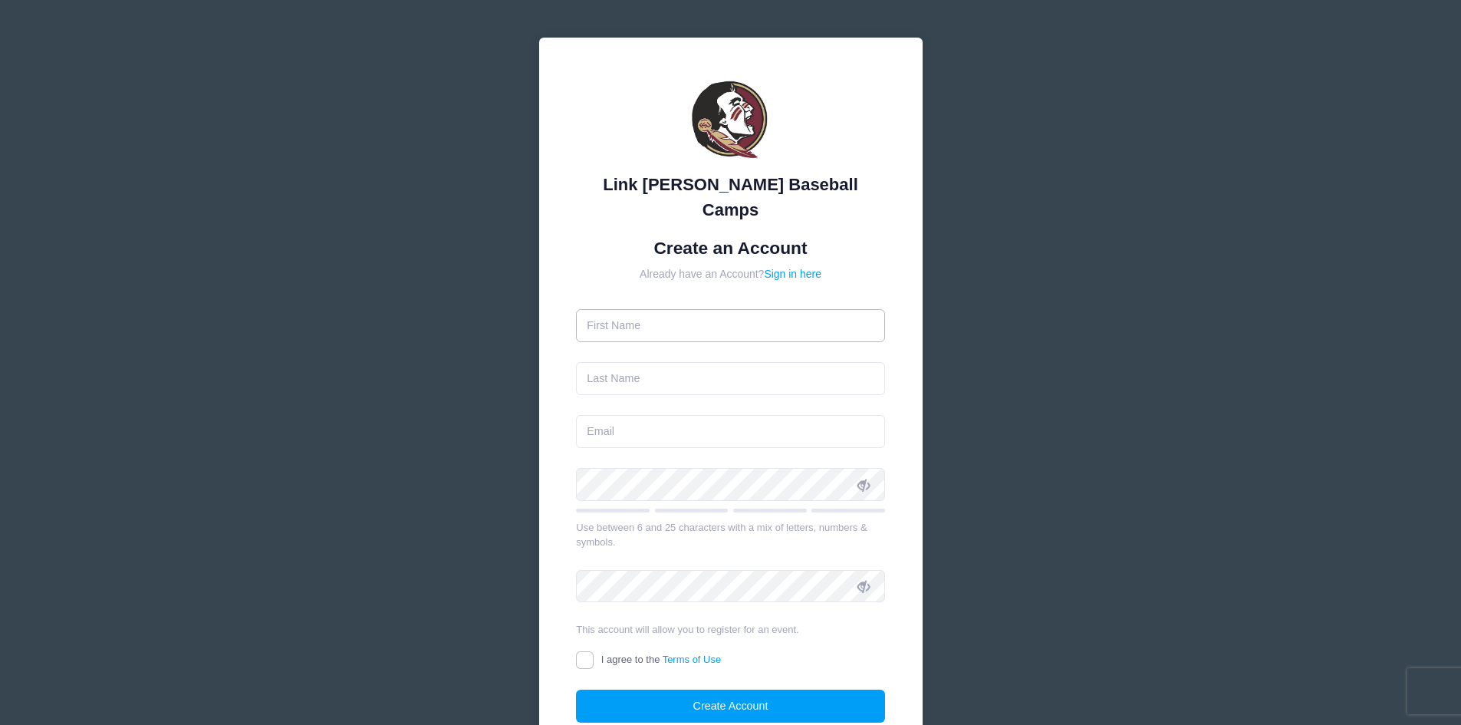
click at [688, 309] on input "text" at bounding box center [730, 325] width 309 height 33
click at [1257, 284] on div "Link Jarrett Baseball Camps Create an Account Already have an Account? Sign in …" at bounding box center [730, 430] width 1461 height 860
click at [680, 309] on input "text" at bounding box center [730, 325] width 309 height 33
type input "Steven"
type input "Hucovski"
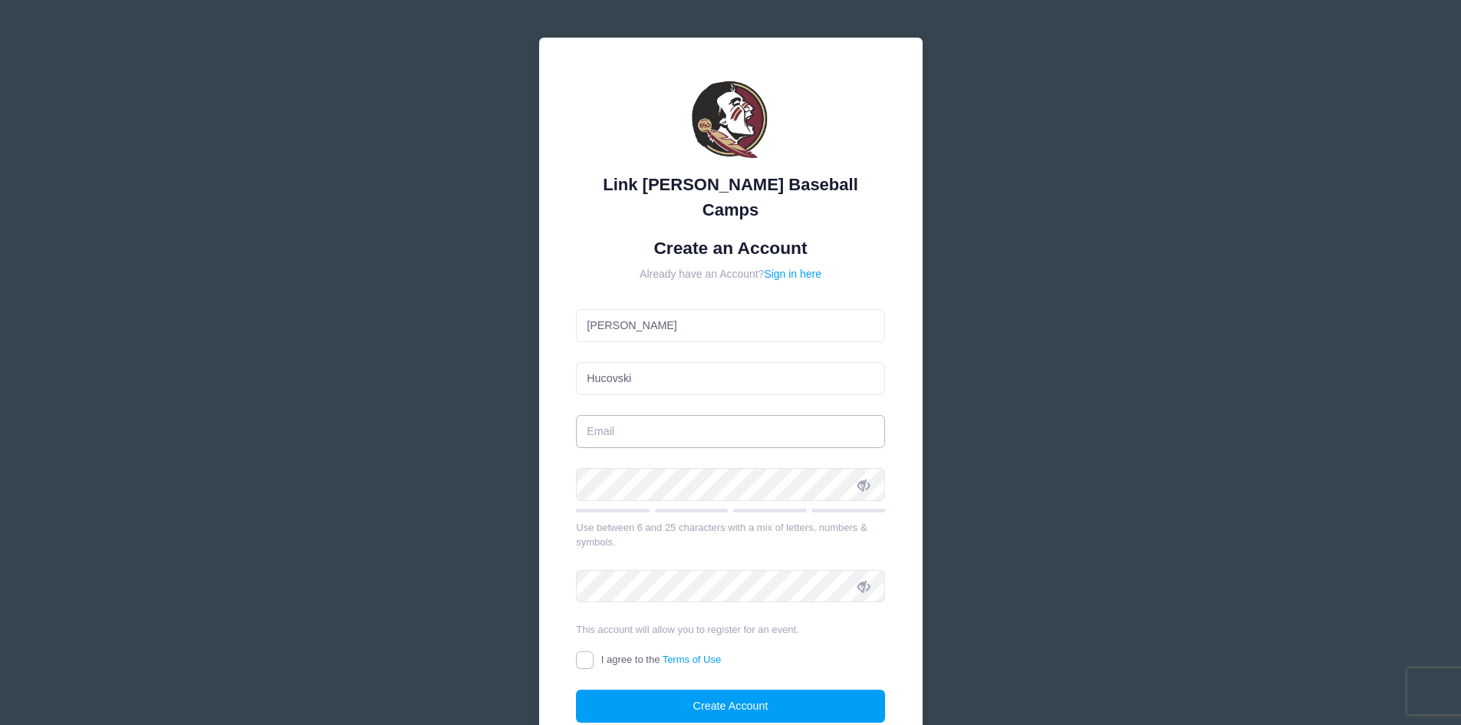
type input "[PERSON_NAME][EMAIL_ADDRESS][DOMAIN_NAME]"
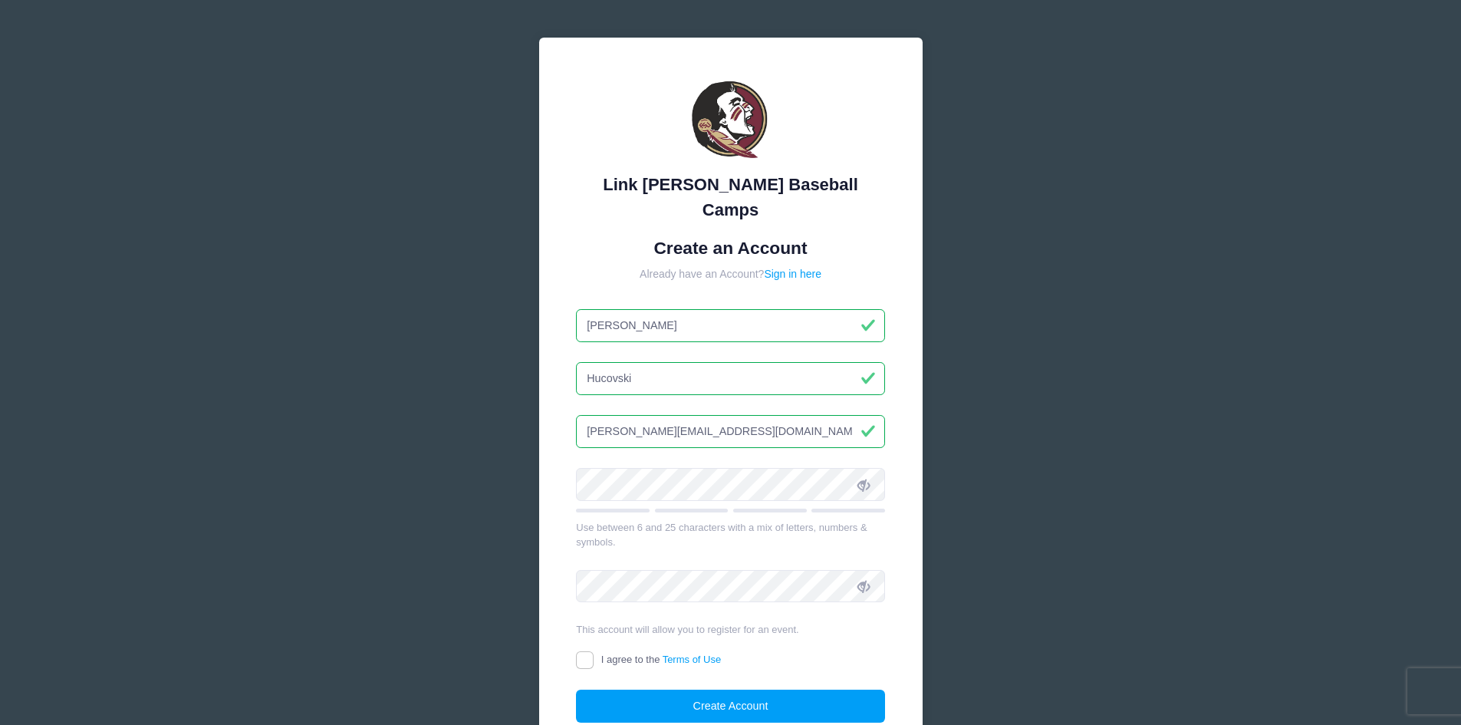
type input "[PERSON_NAME]"
click at [1073, 428] on div "Link Jarrett Baseball Camps Create an Account Already have an Account? Sign in …" at bounding box center [730, 430] width 1461 height 860
click at [593, 651] on input "I agree to the Terms of Use" at bounding box center [585, 660] width 18 height 18
checkbox input "true"
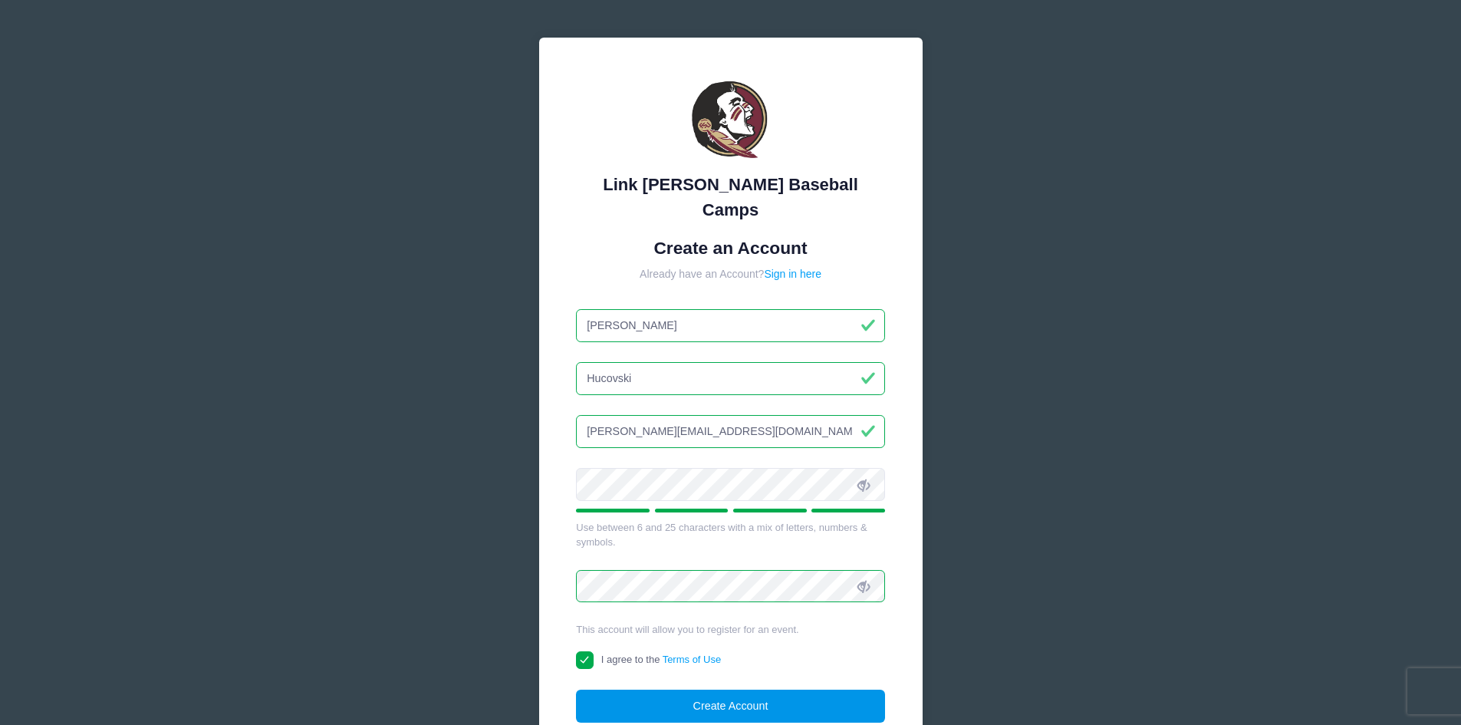
click at [679, 689] on button "Create Account" at bounding box center [730, 705] width 309 height 33
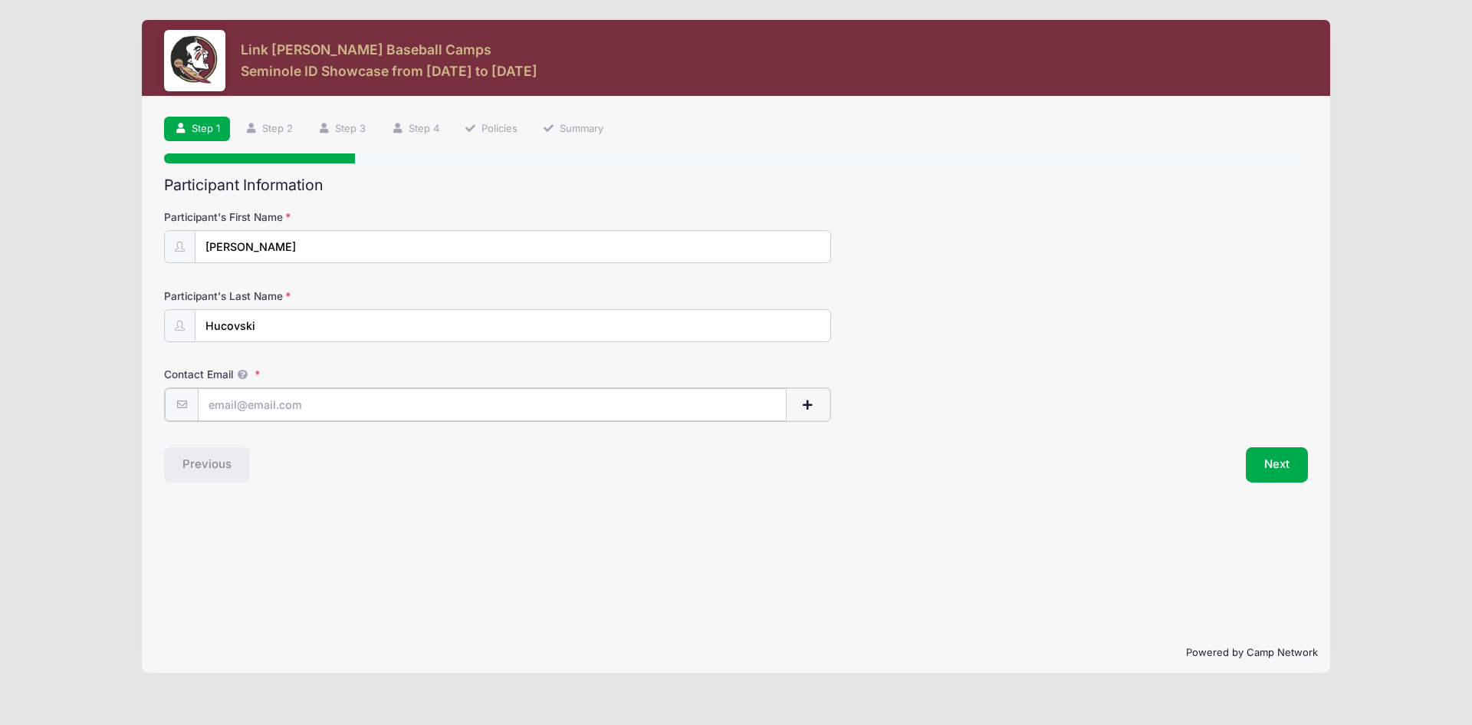
click at [327, 409] on input "Contact Email" at bounding box center [492, 404] width 589 height 33
click at [383, 404] on input "[PERSON_NAME][EMAIL_ADDRESS][DOMAIN_NAME]" at bounding box center [492, 404] width 589 height 33
drag, startPoint x: 383, startPoint y: 404, endPoint x: 209, endPoint y: 389, distance: 174.7
click at [209, 389] on input "[PERSON_NAME][EMAIL_ADDRESS][DOMAIN_NAME]" at bounding box center [492, 404] width 589 height 33
type input "[EMAIL_ADDRESS][DOMAIN_NAME]"
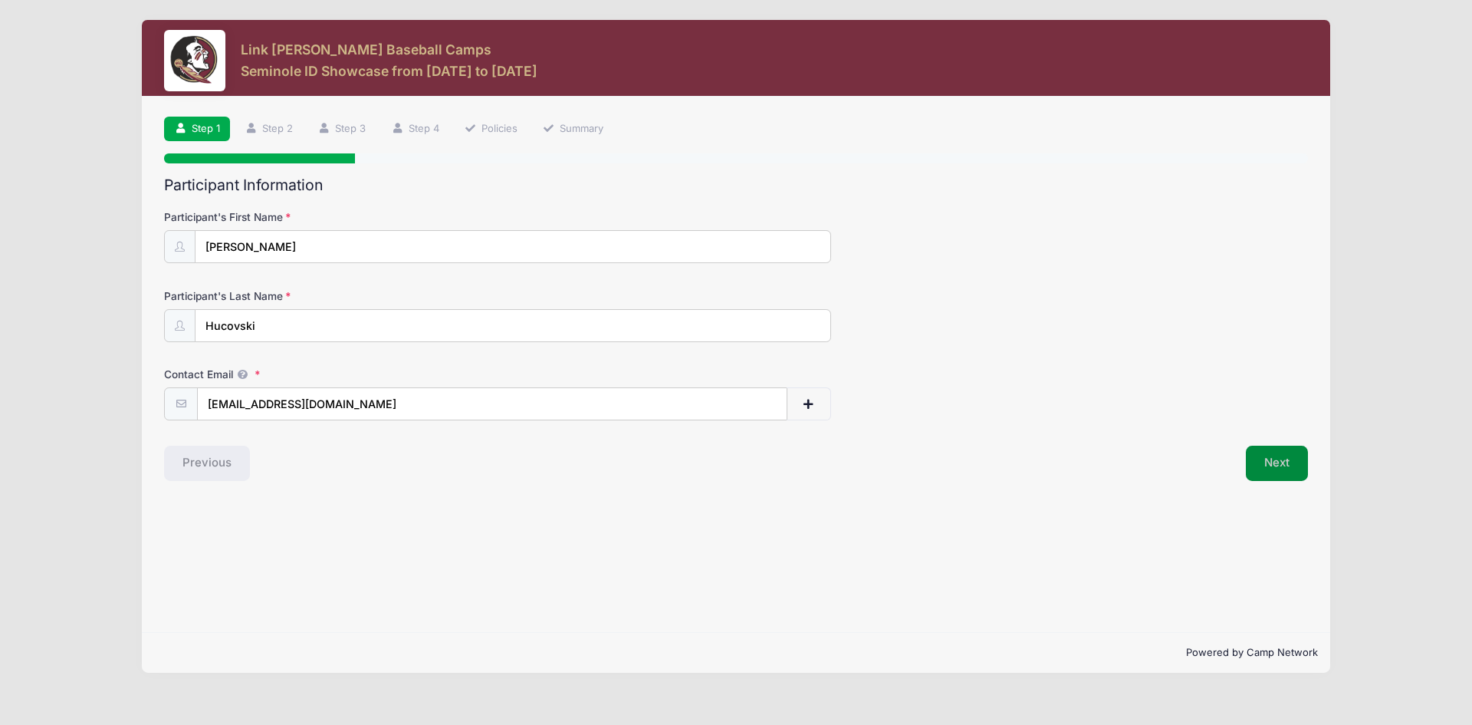
click at [1276, 470] on button "Next" at bounding box center [1277, 462] width 62 height 35
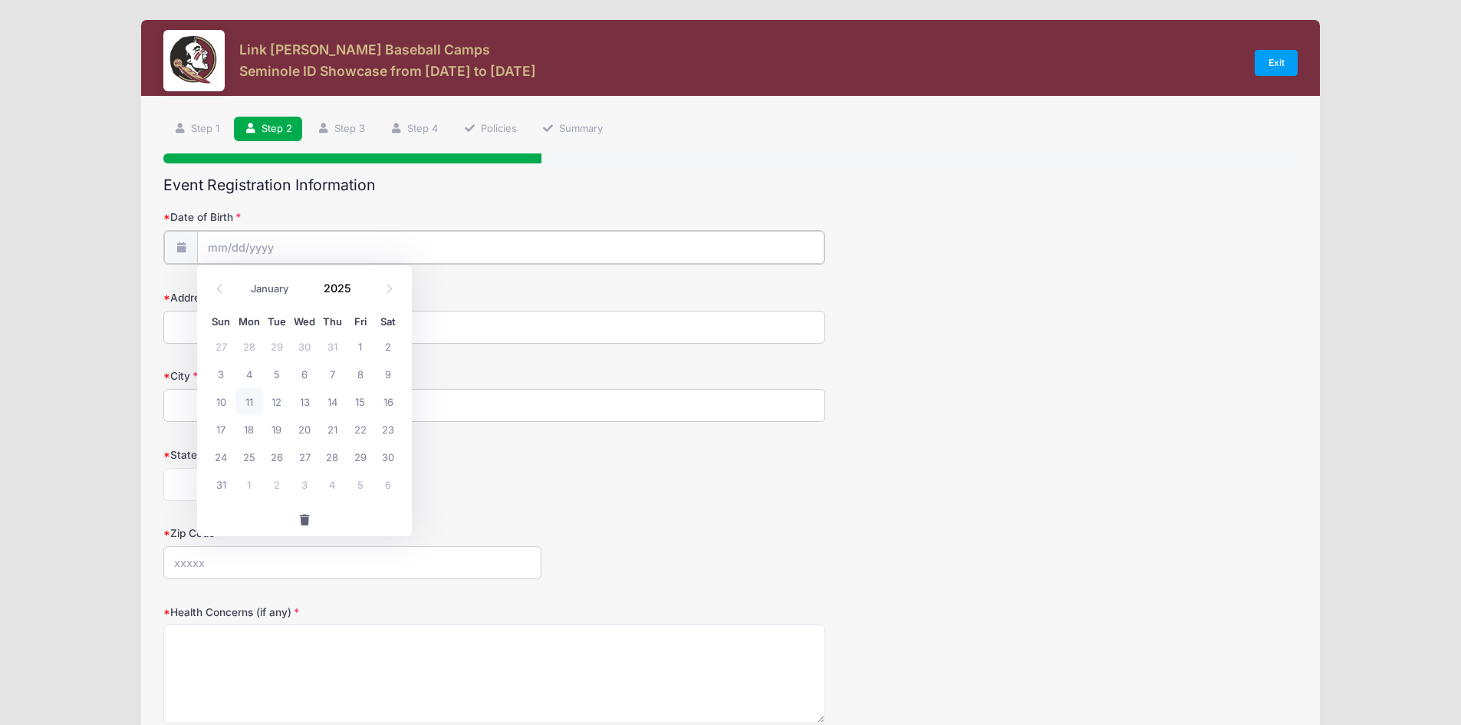
click at [302, 249] on input "Date of Birth" at bounding box center [510, 247] width 627 height 33
click at [224, 240] on input "Date of Birth" at bounding box center [510, 247] width 627 height 33
click at [362, 293] on span at bounding box center [360, 294] width 11 height 12
click at [362, 282] on span at bounding box center [360, 282] width 11 height 12
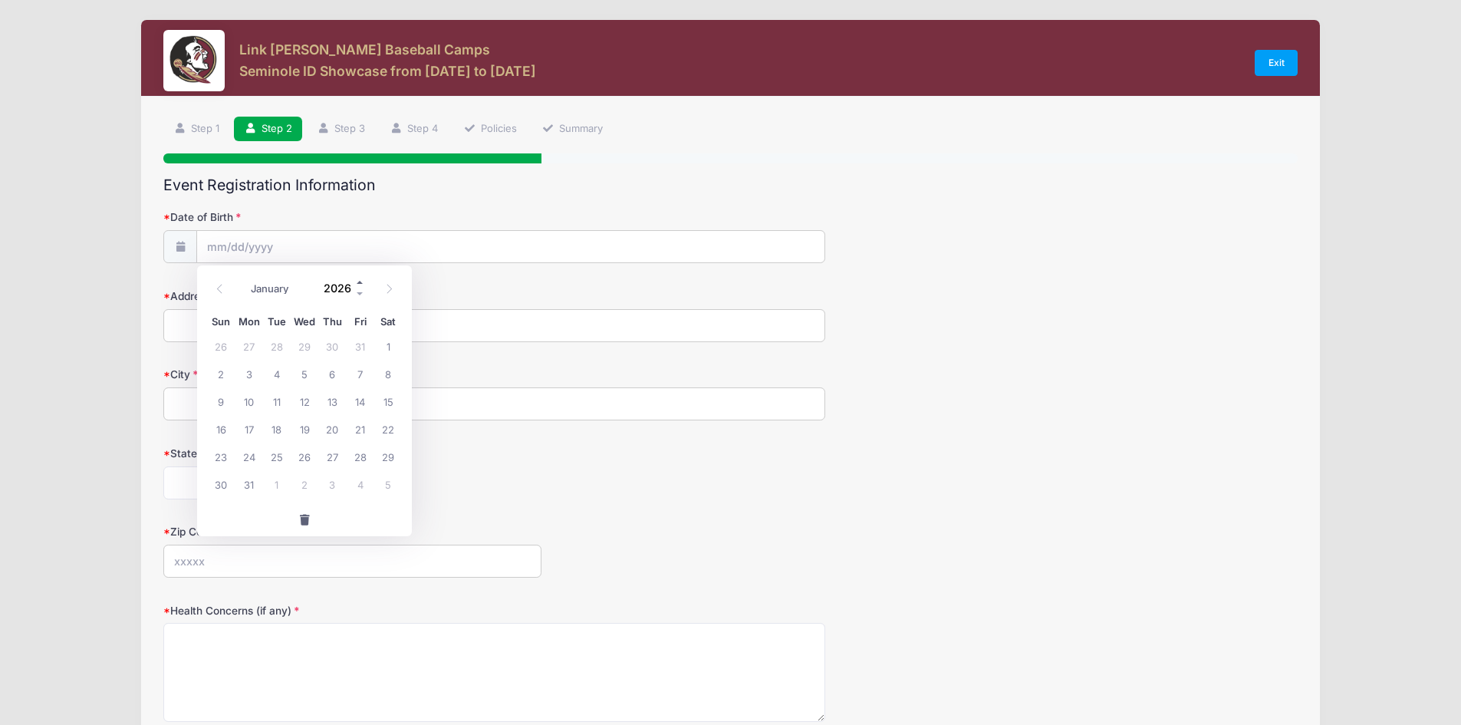
click at [362, 282] on span at bounding box center [360, 282] width 11 height 12
click at [357, 291] on span at bounding box center [360, 294] width 11 height 12
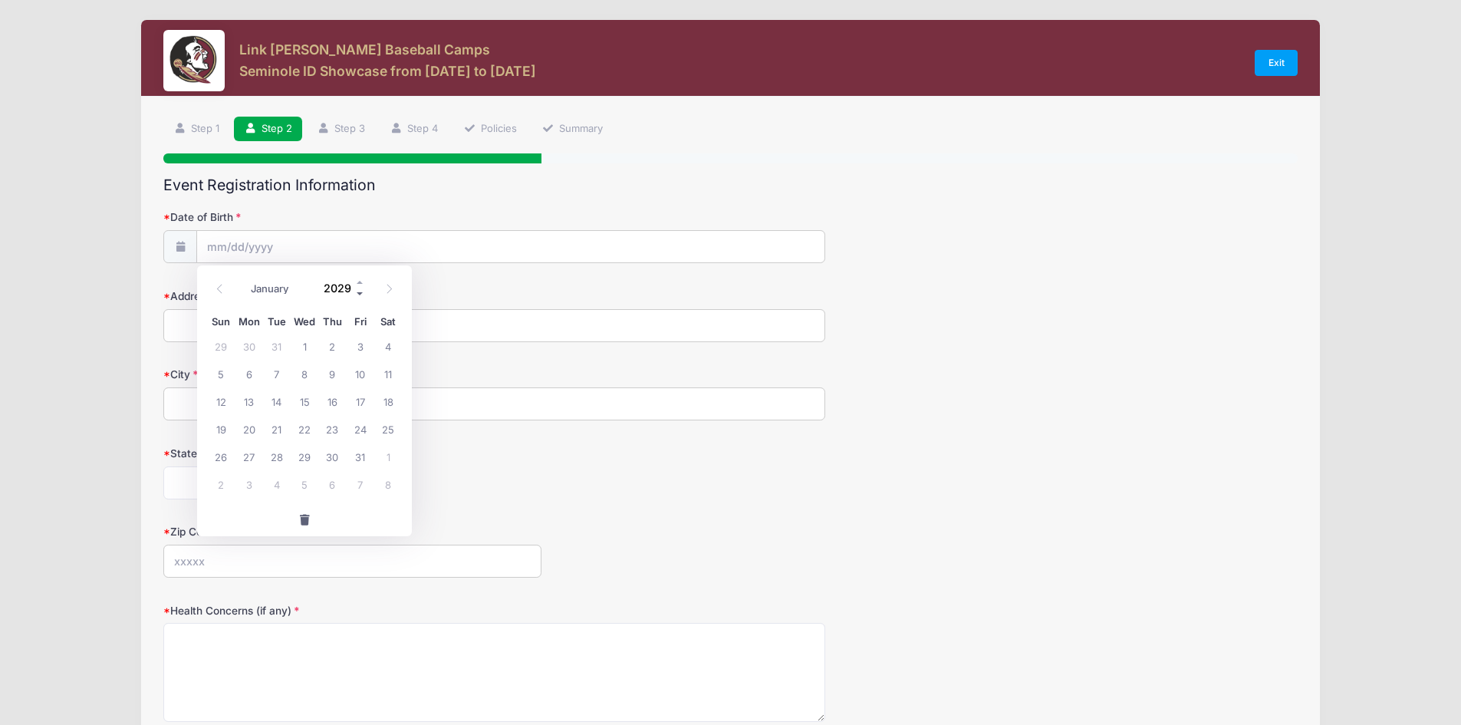
click at [357, 291] on span at bounding box center [360, 294] width 11 height 12
click at [358, 291] on span at bounding box center [360, 294] width 11 height 12
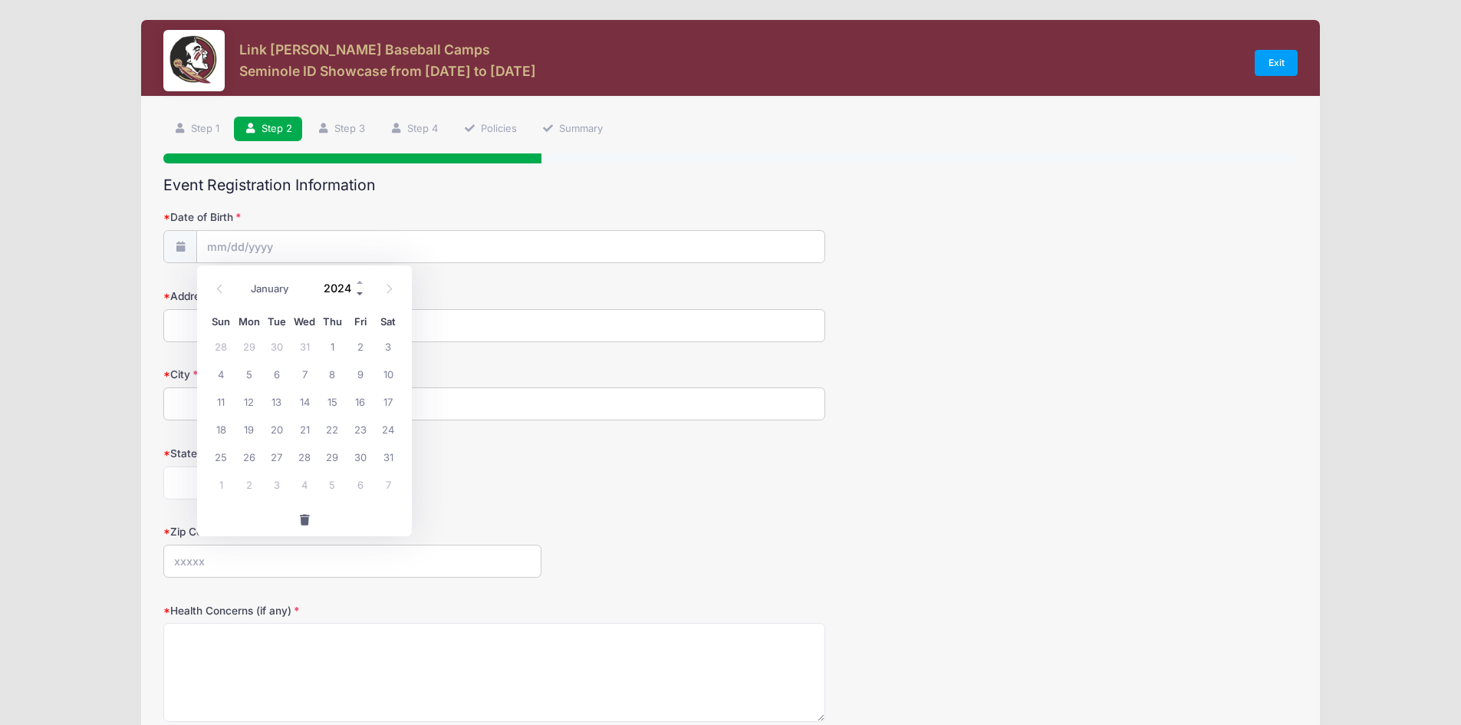
click at [358, 291] on span at bounding box center [360, 294] width 11 height 12
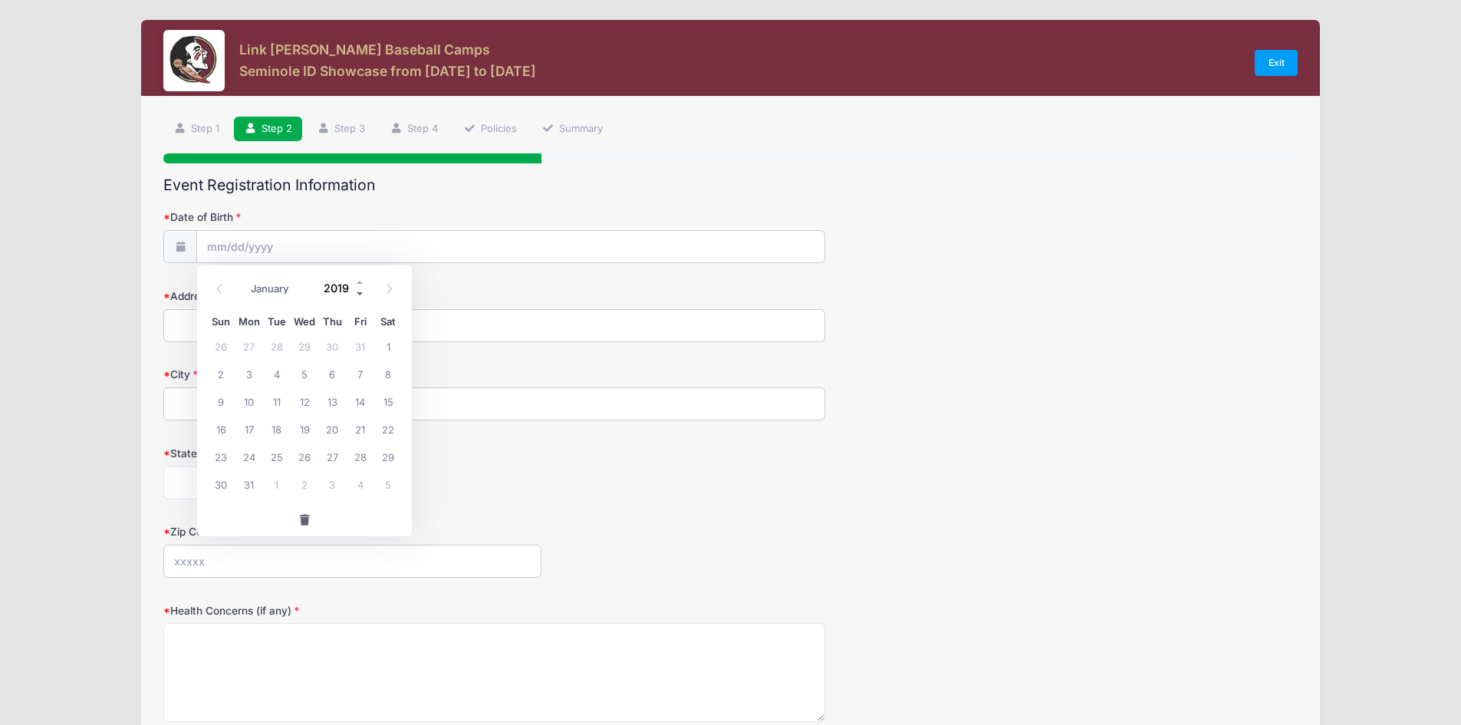
click at [358, 291] on span at bounding box center [360, 294] width 11 height 12
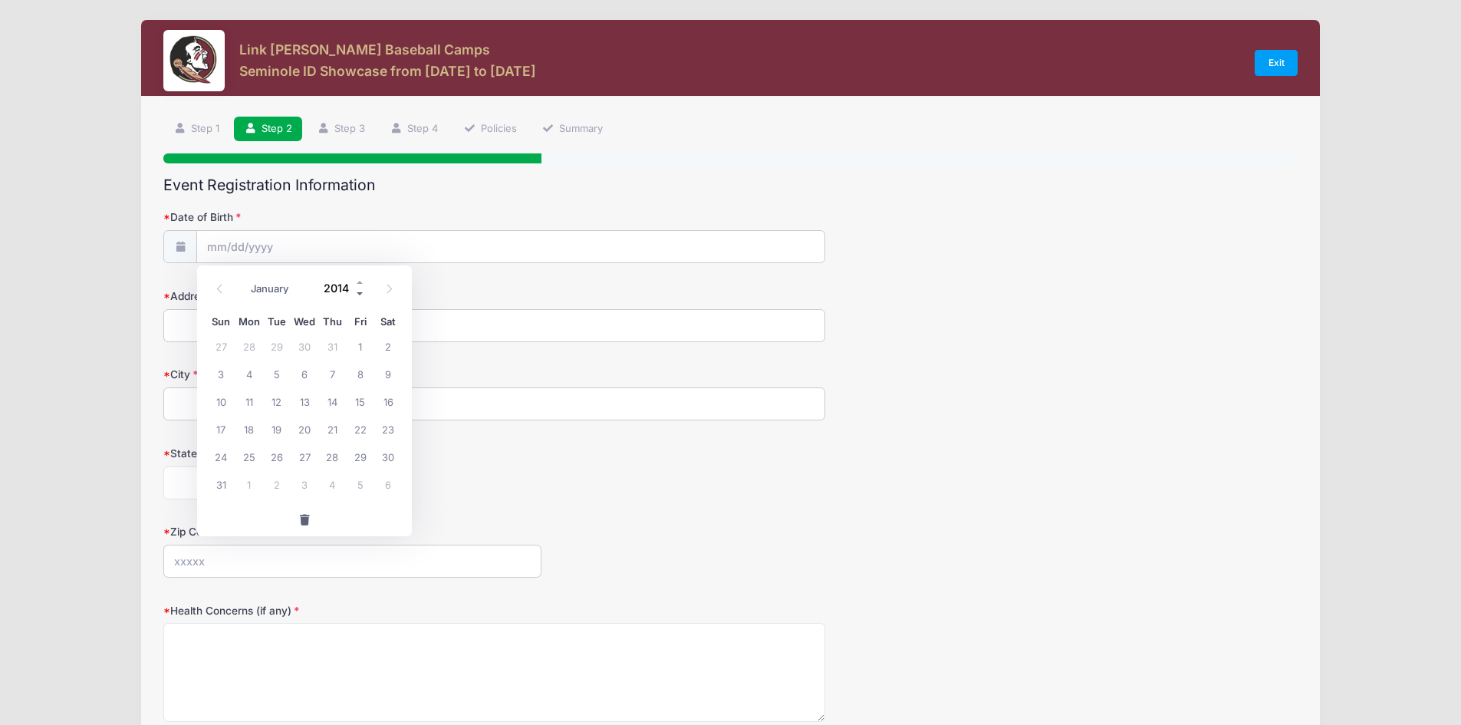
click at [358, 291] on span at bounding box center [360, 294] width 11 height 12
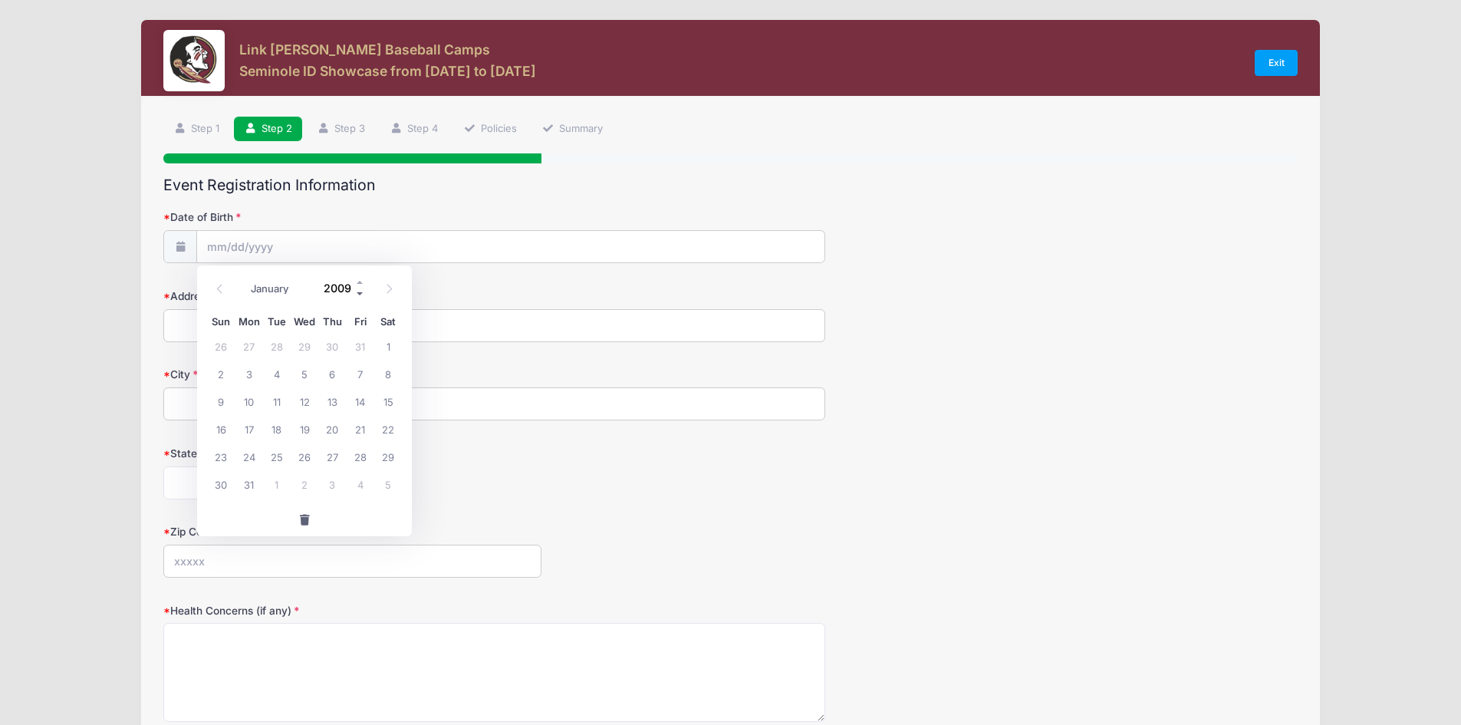
click at [358, 291] on span at bounding box center [360, 294] width 11 height 12
click at [359, 285] on span at bounding box center [360, 282] width 11 height 12
type input "2009"
click at [214, 291] on span at bounding box center [219, 288] width 25 height 26
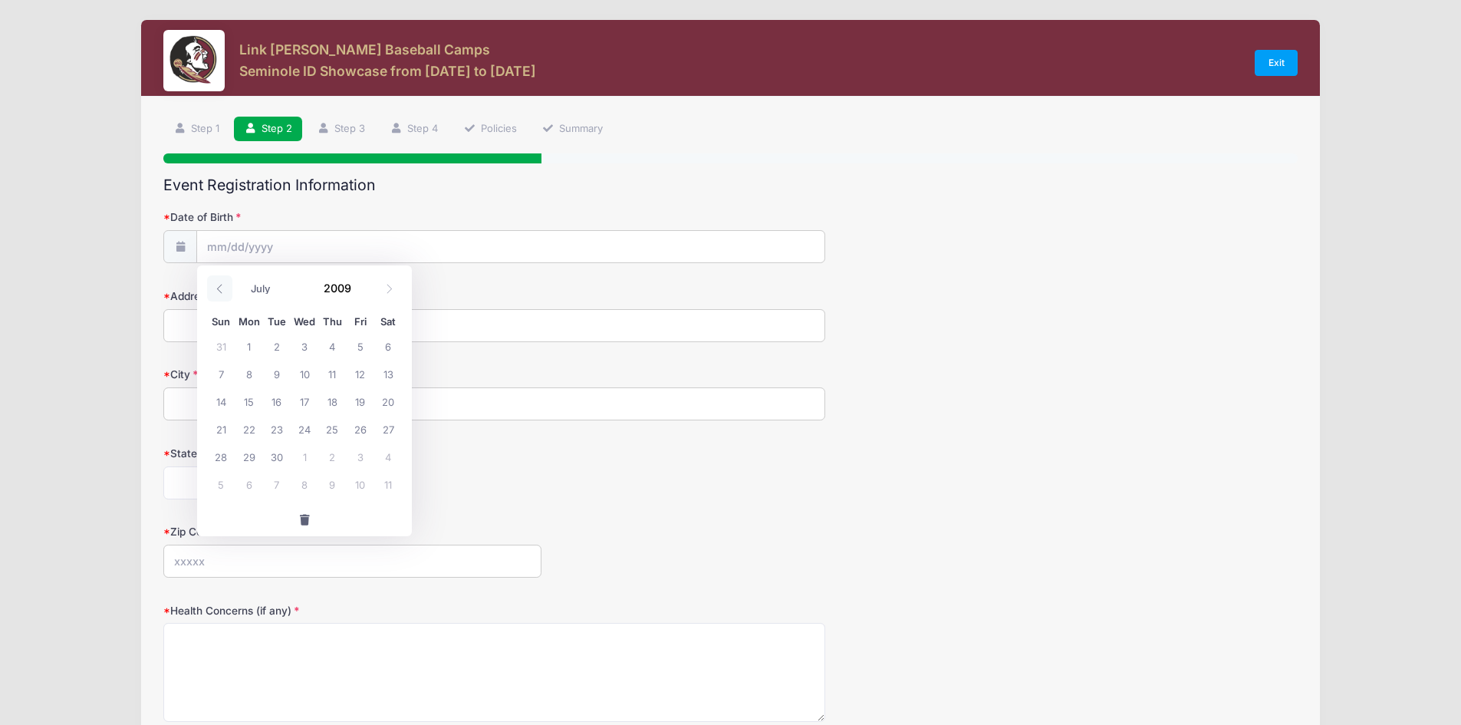
select select "5"
click at [357, 400] on span "19" at bounding box center [361, 401] width 28 height 28
type input "[DATE]"
click at [245, 320] on input "Address" at bounding box center [494, 325] width 662 height 33
type input "[STREET_ADDRESS]"
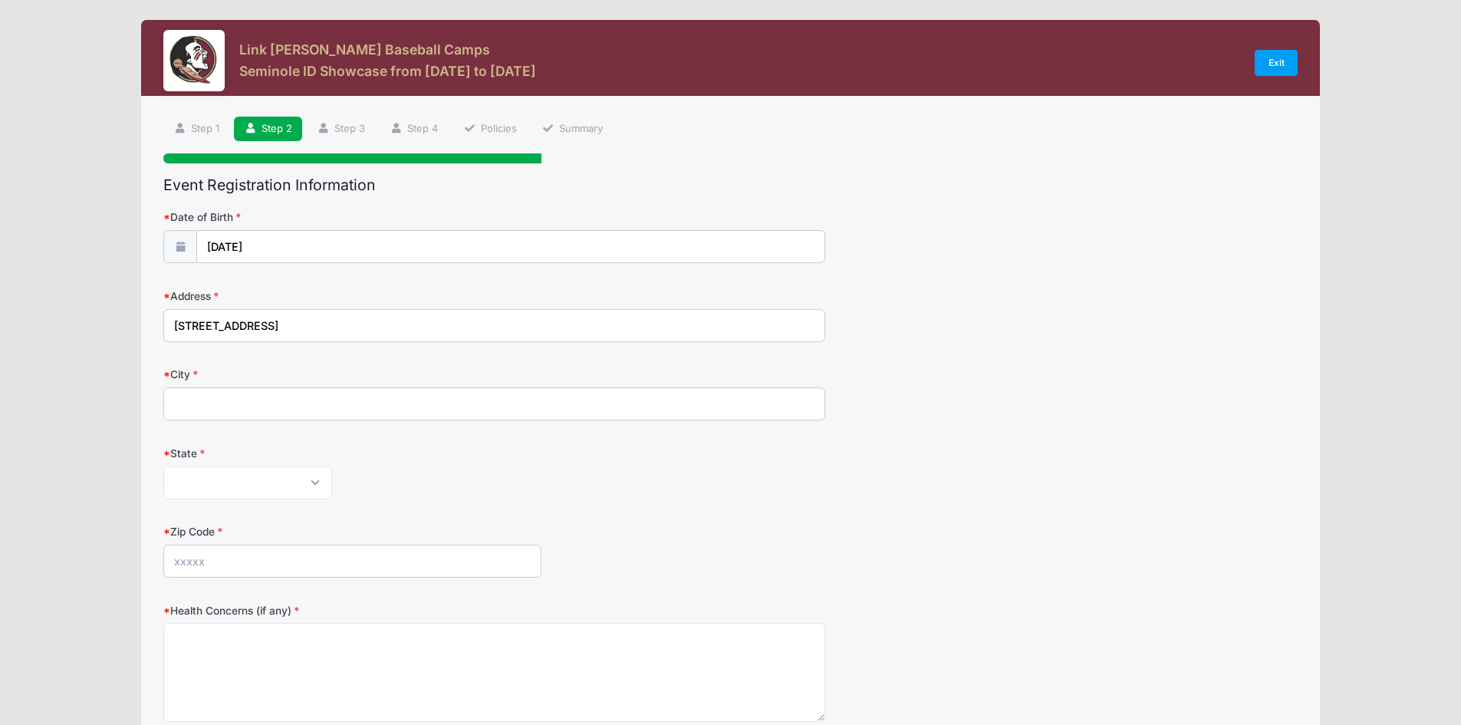
type input "[PERSON_NAME]"
select select "MN"
type input "55340"
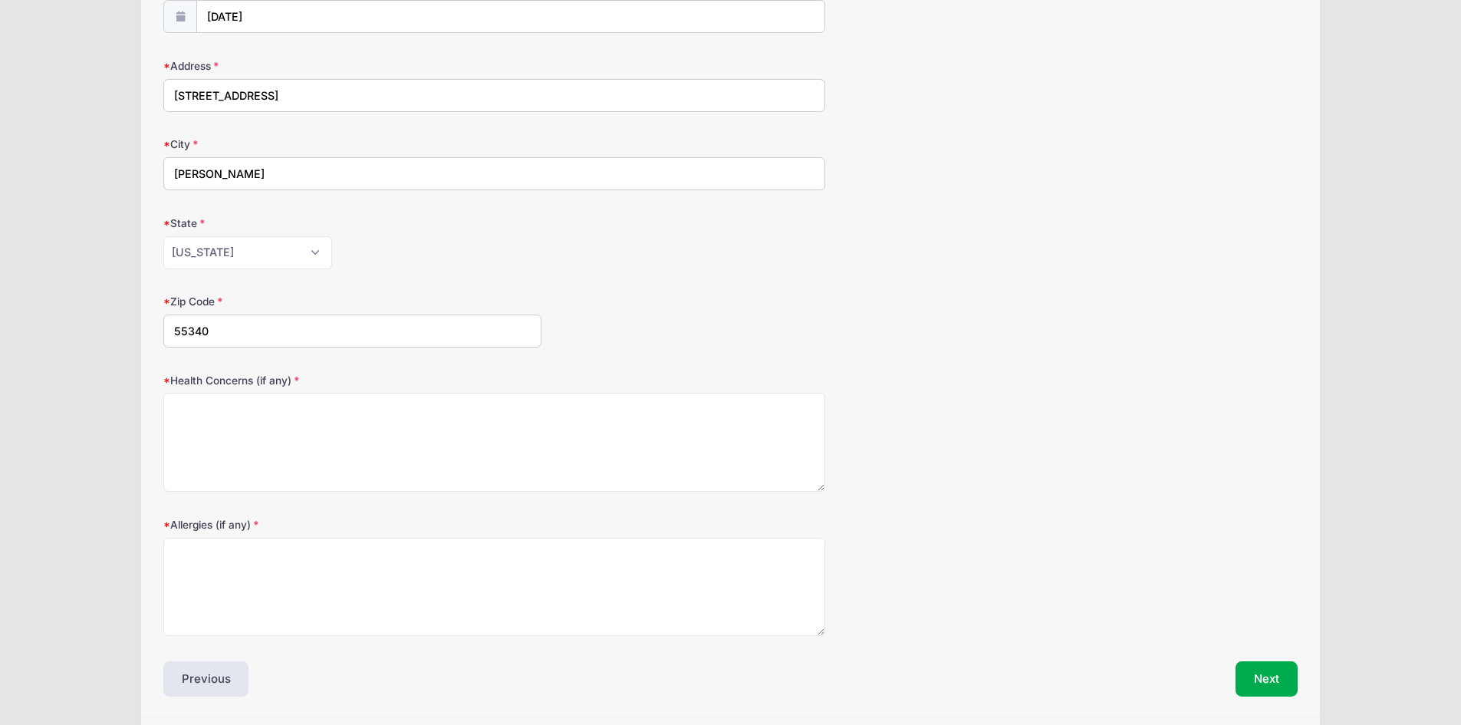
scroll to position [282, 0]
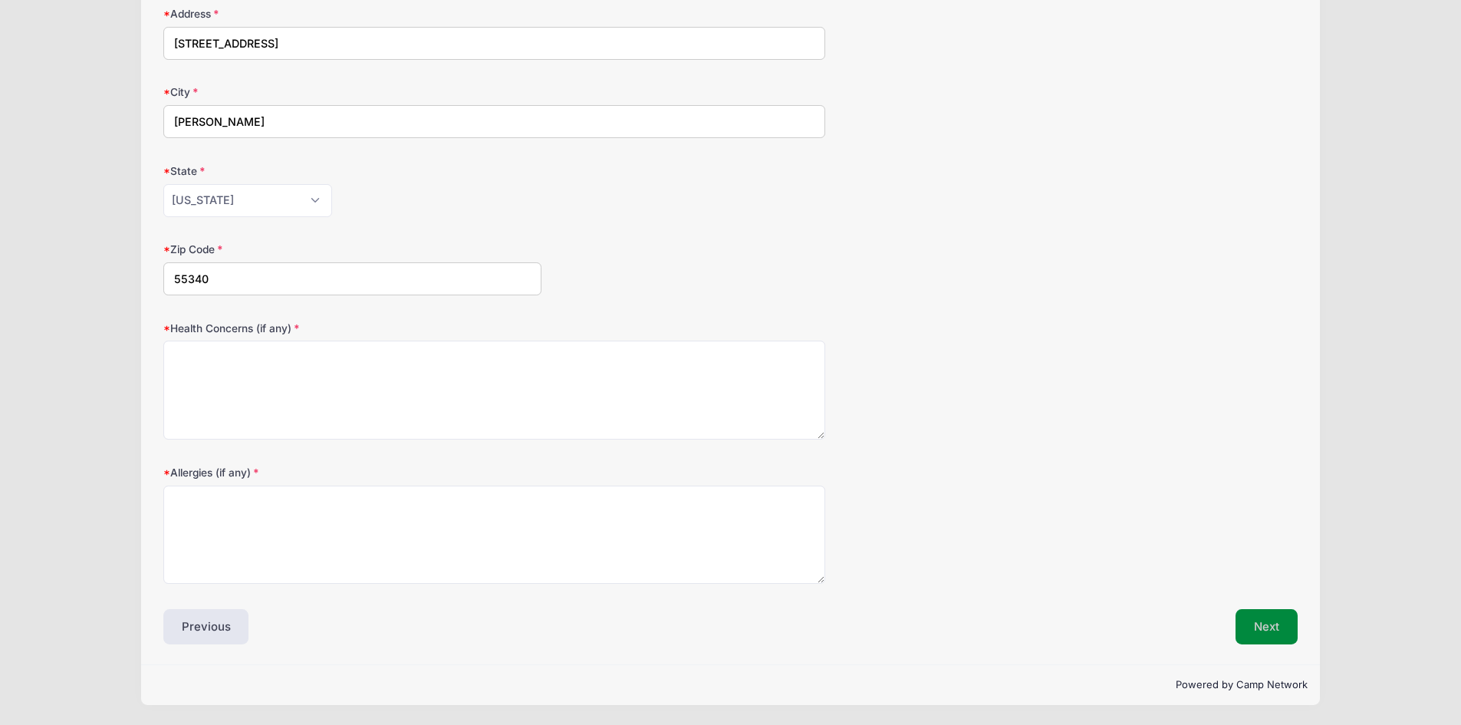
click at [1257, 629] on button "Next" at bounding box center [1266, 626] width 62 height 35
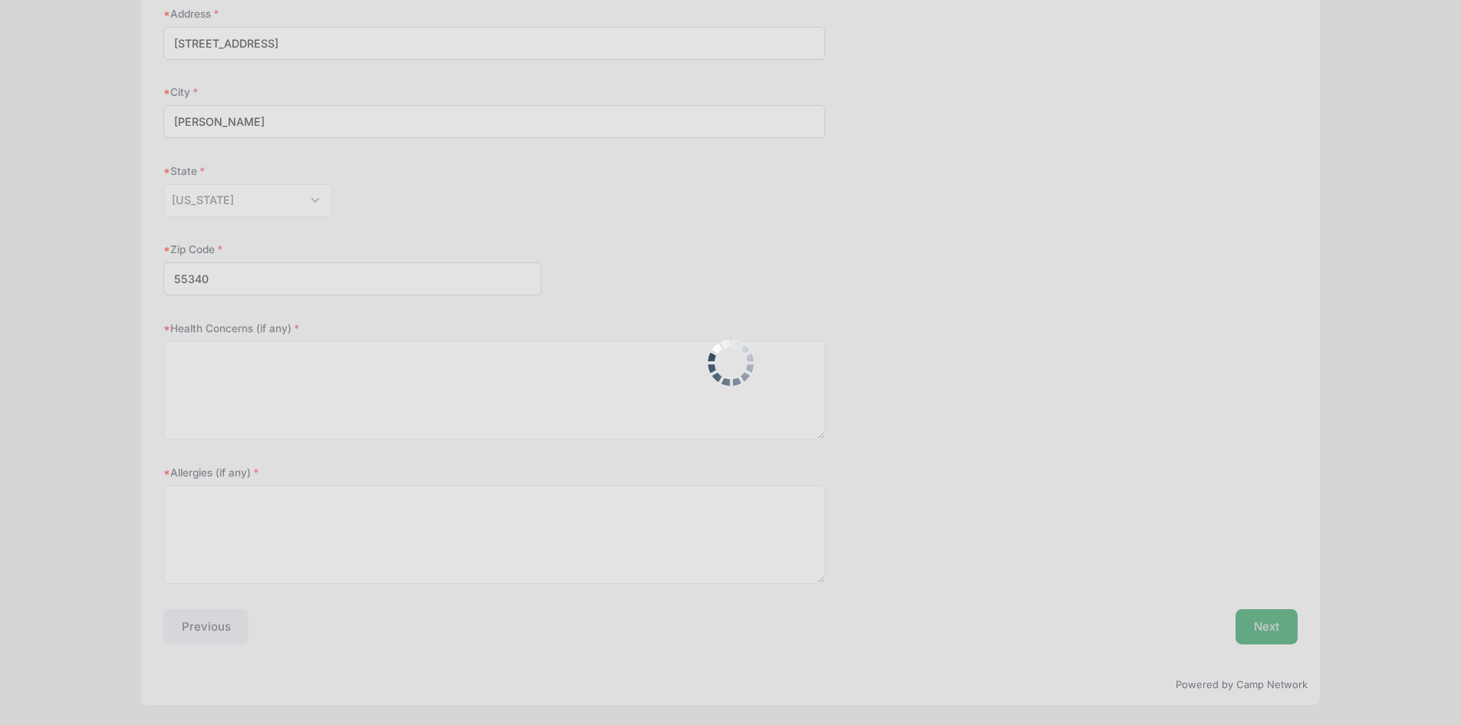
scroll to position [320, 0]
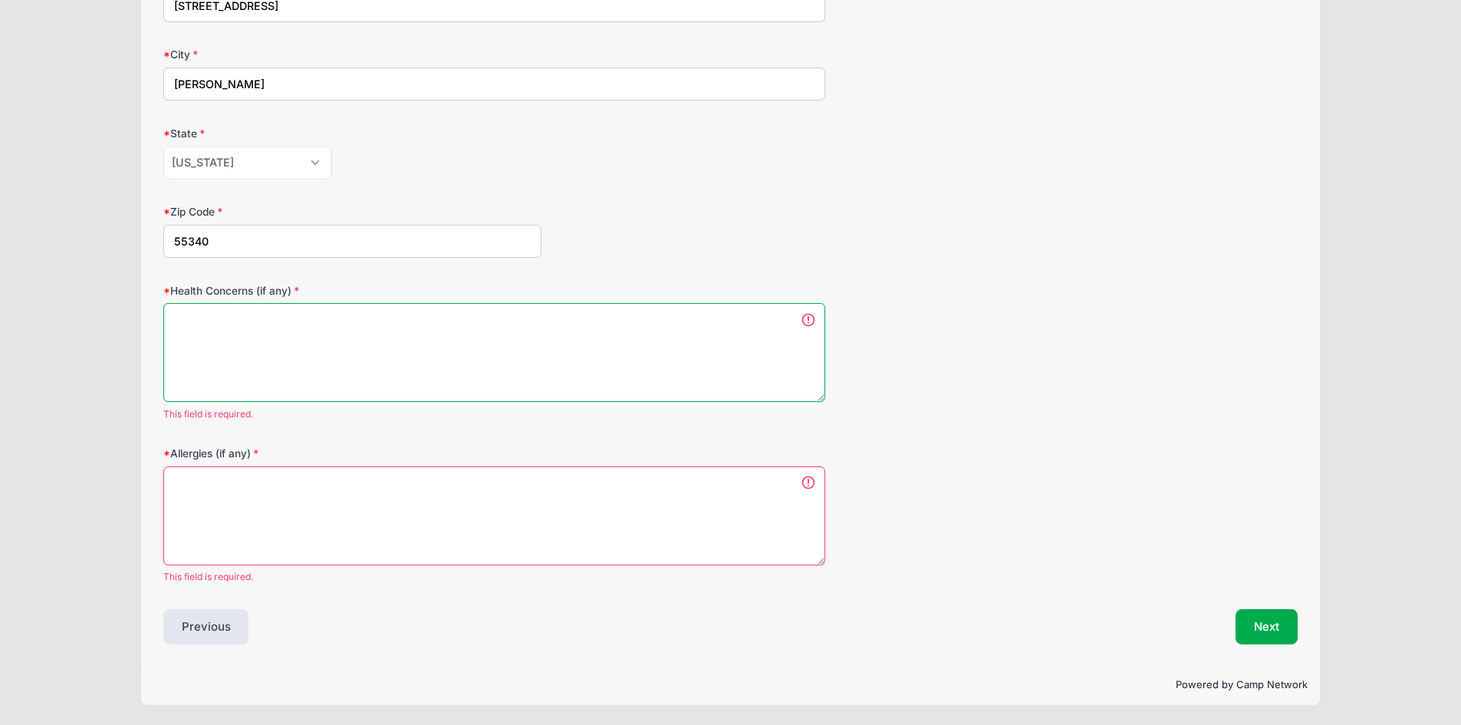
click at [210, 314] on textarea "Health Concerns (if any)" at bounding box center [494, 352] width 662 height 99
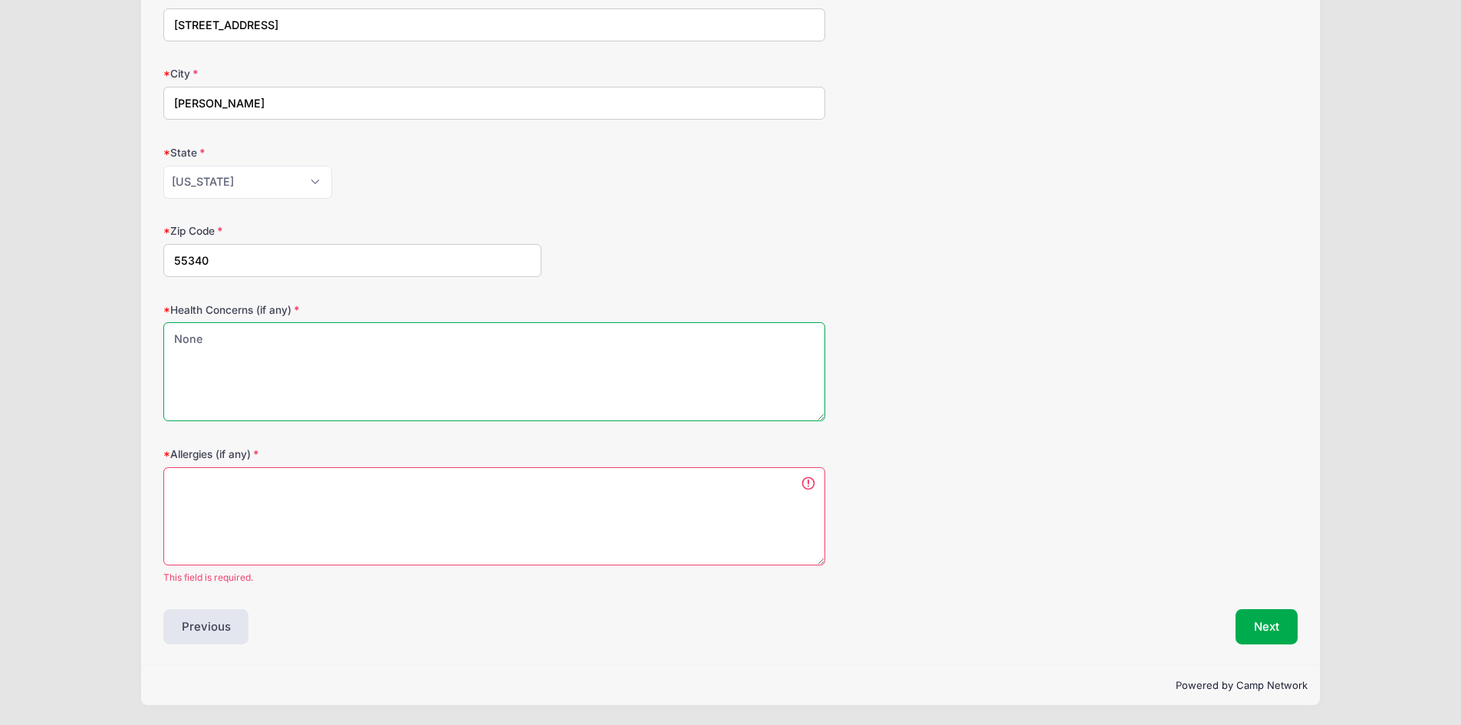
type textarea "None"
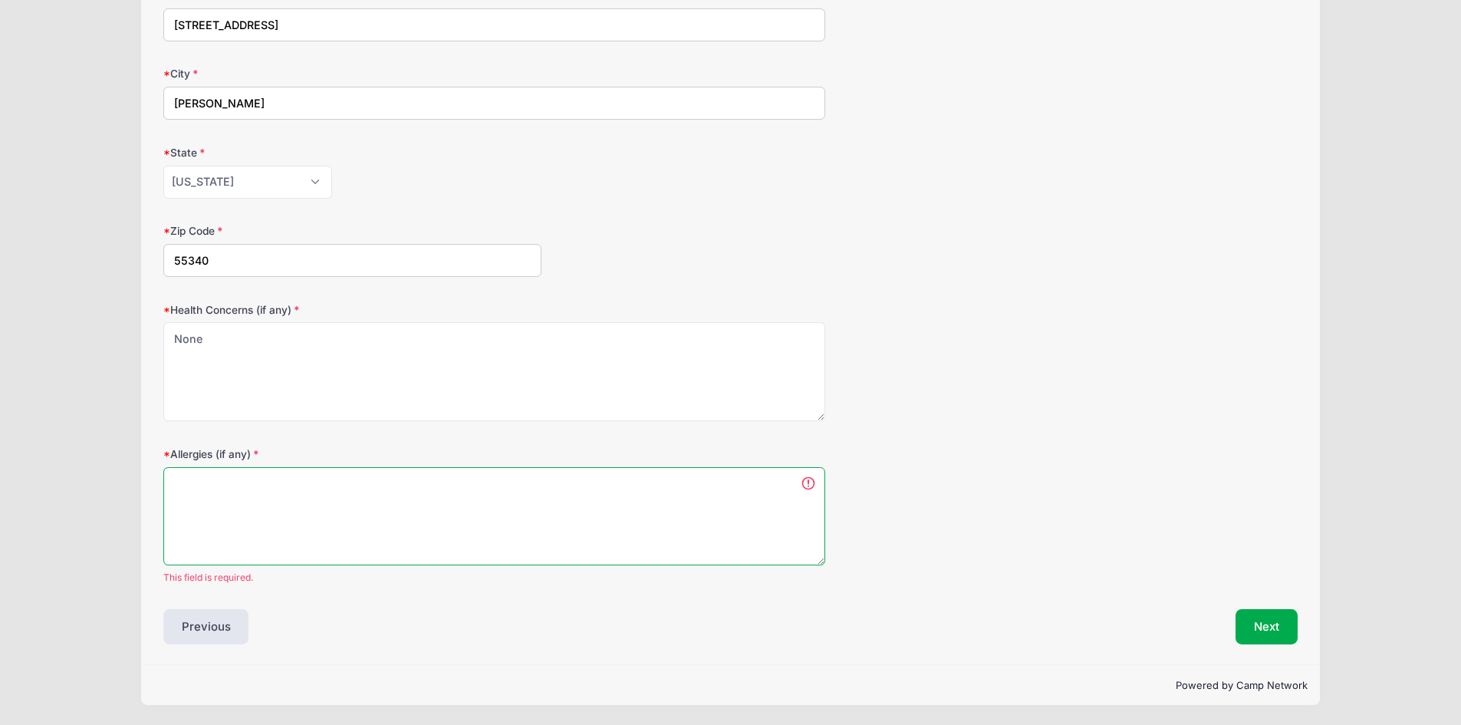
click at [233, 514] on textarea "Allergies (if any)" at bounding box center [494, 516] width 662 height 99
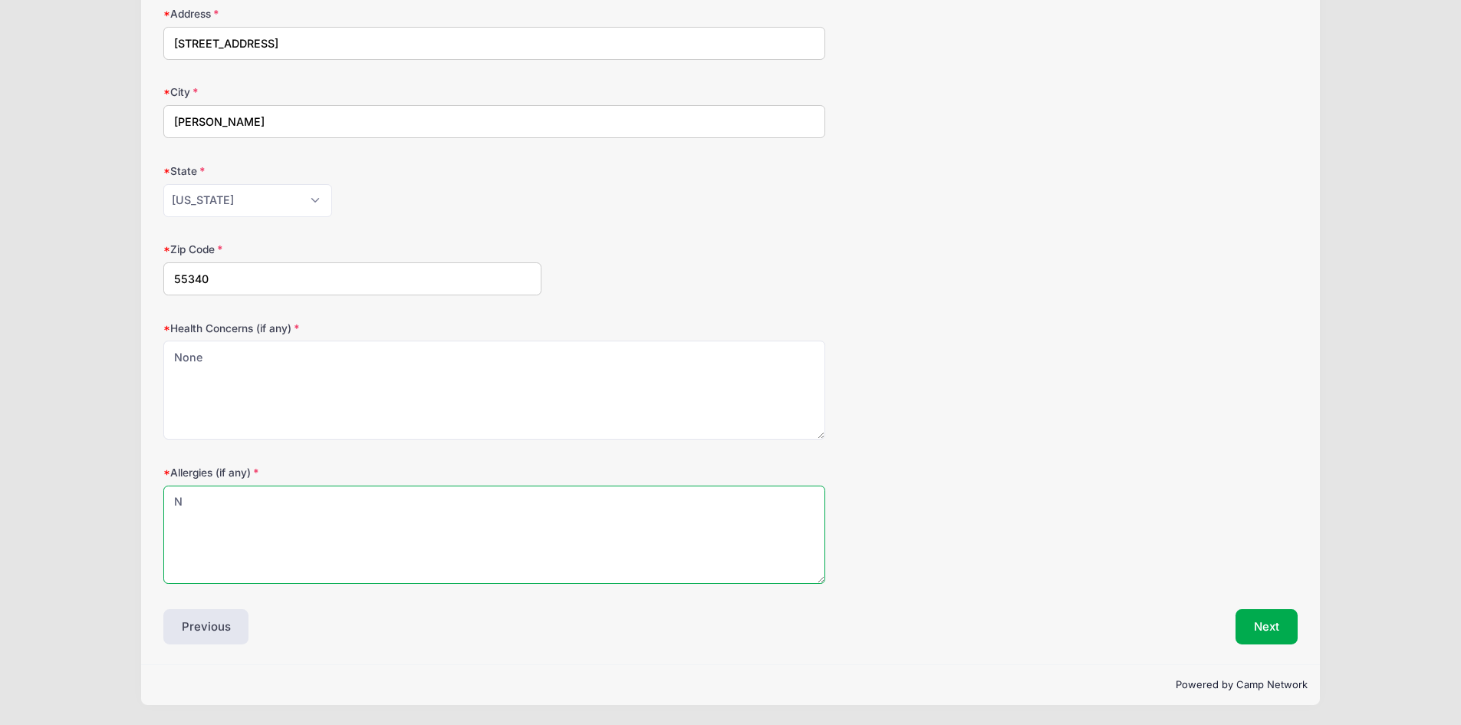
scroll to position [282, 0]
type textarea "None"
click at [1259, 619] on button "Next" at bounding box center [1266, 626] width 62 height 35
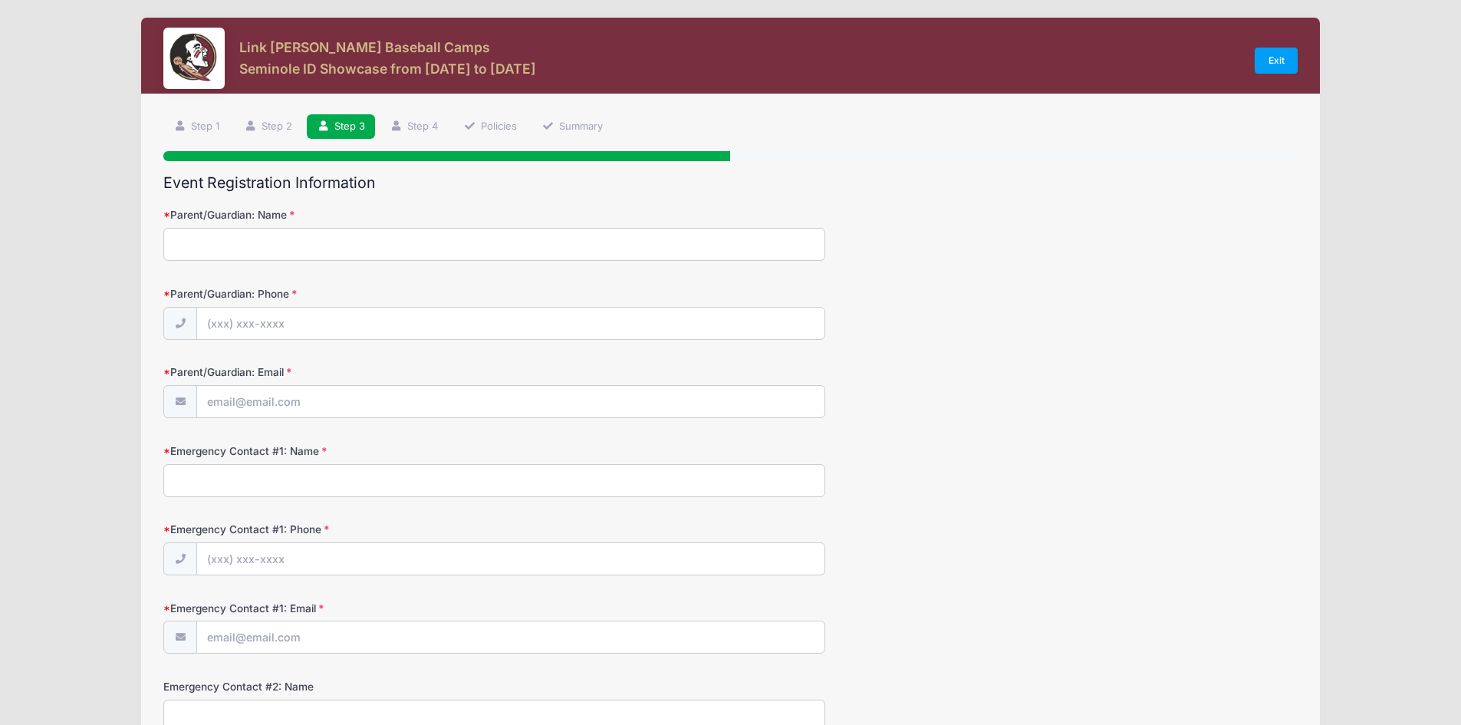
scroll to position [0, 0]
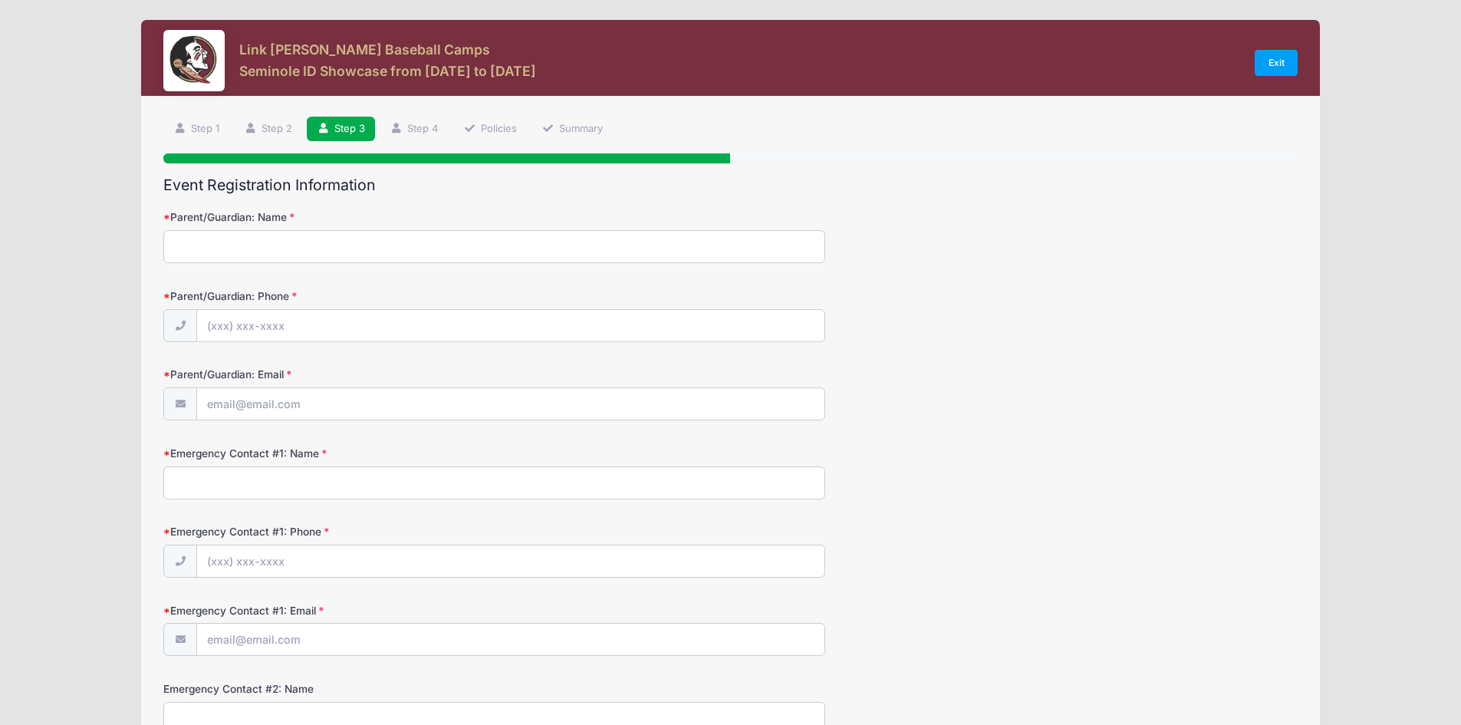
click at [318, 239] on input "Parent/Guardian: Name" at bounding box center [494, 246] width 662 height 33
type input "[PERSON_NAME]"
type input "[PHONE_NUMBER]"
type input "[PERSON_NAME][EMAIL_ADDRESS][DOMAIN_NAME]"
click at [206, 241] on input "[PERSON_NAME]" at bounding box center [494, 246] width 662 height 33
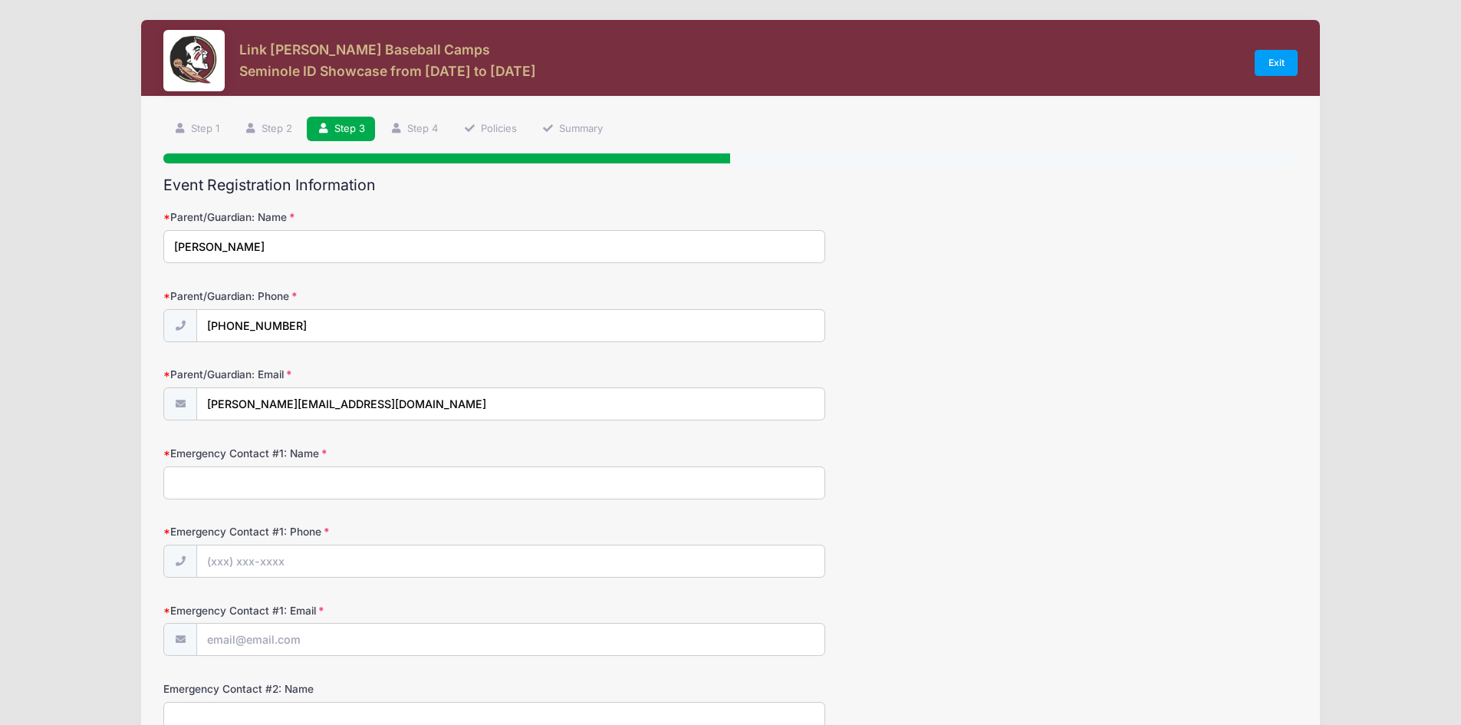
click at [211, 242] on input "[PERSON_NAME]" at bounding box center [494, 246] width 662 height 33
type input "[PERSON_NAME]"
click at [277, 481] on input "Emergency Contact #1: Name" at bounding box center [494, 482] width 662 height 33
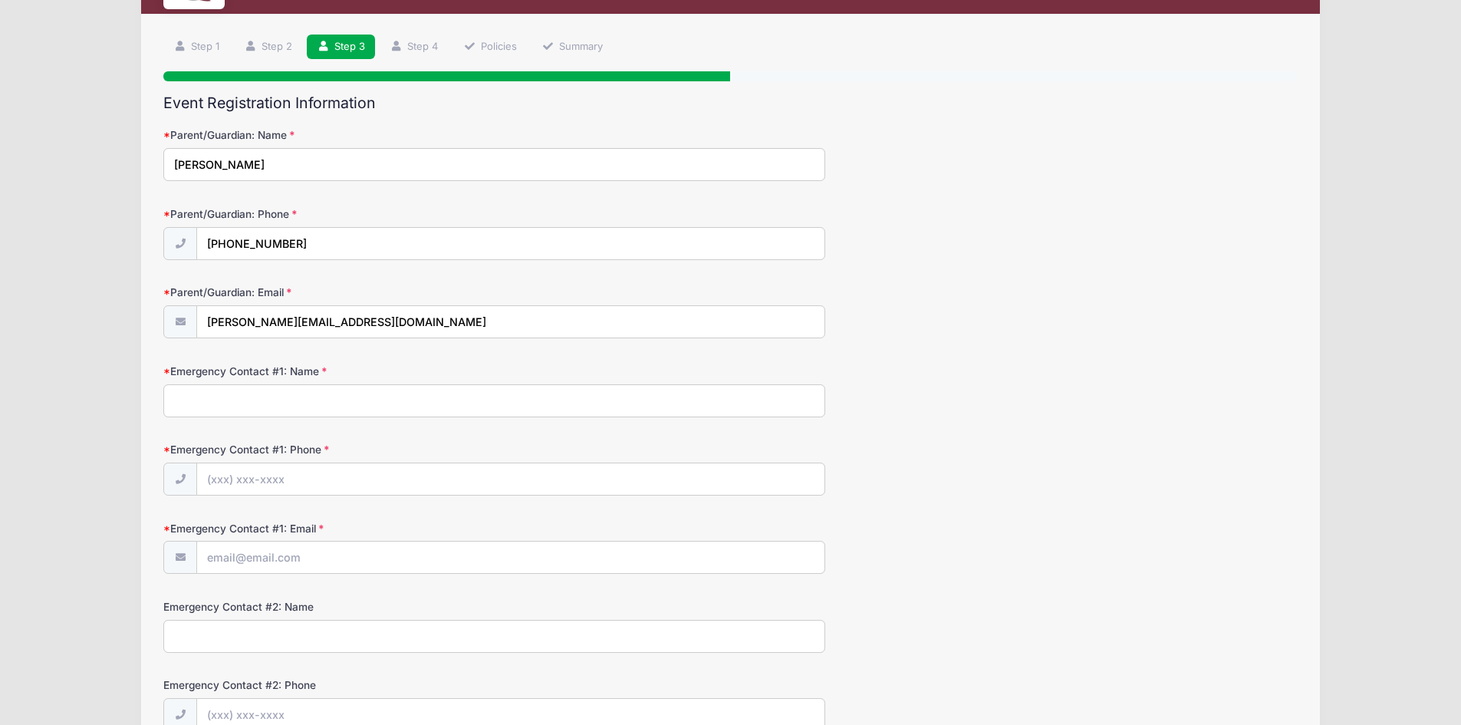
scroll to position [77, 0]
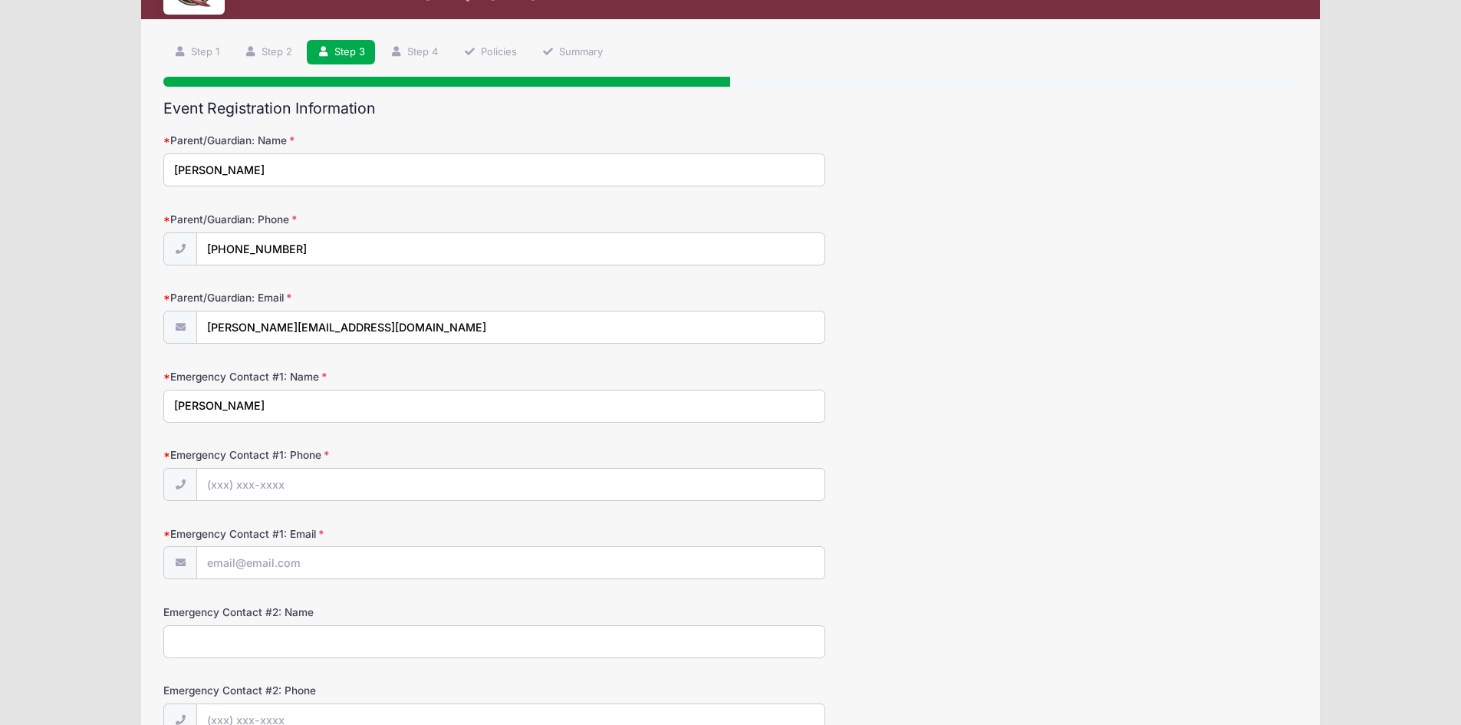
type input "[PERSON_NAME]"
click at [278, 483] on input "Emergency Contact #1: Phone" at bounding box center [510, 484] width 627 height 33
type input "[PHONE_NUMBER]"
click at [319, 567] on input "Emergency Contact #1: Email" at bounding box center [510, 563] width 627 height 33
type input "[EMAIL_ADDRESS][DOMAIN_NAME]"
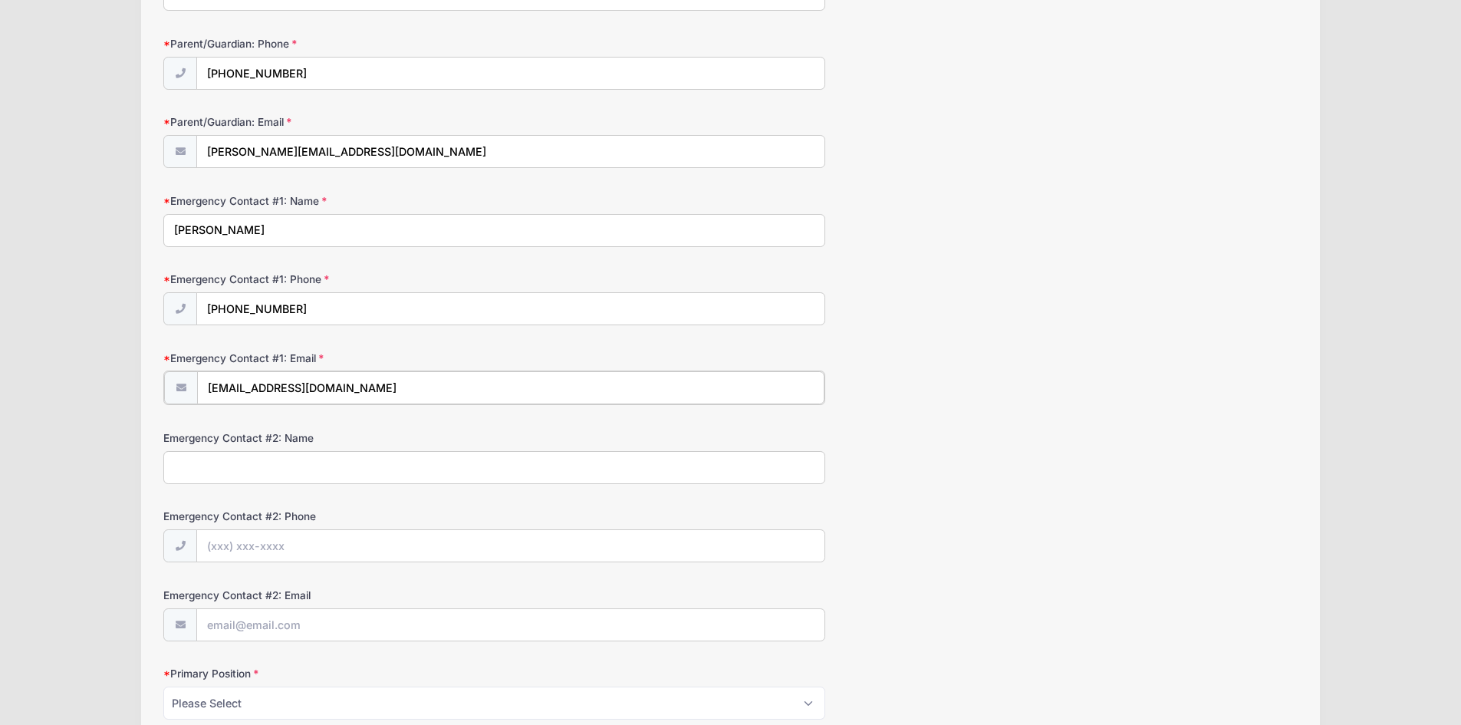
scroll to position [307, 0]
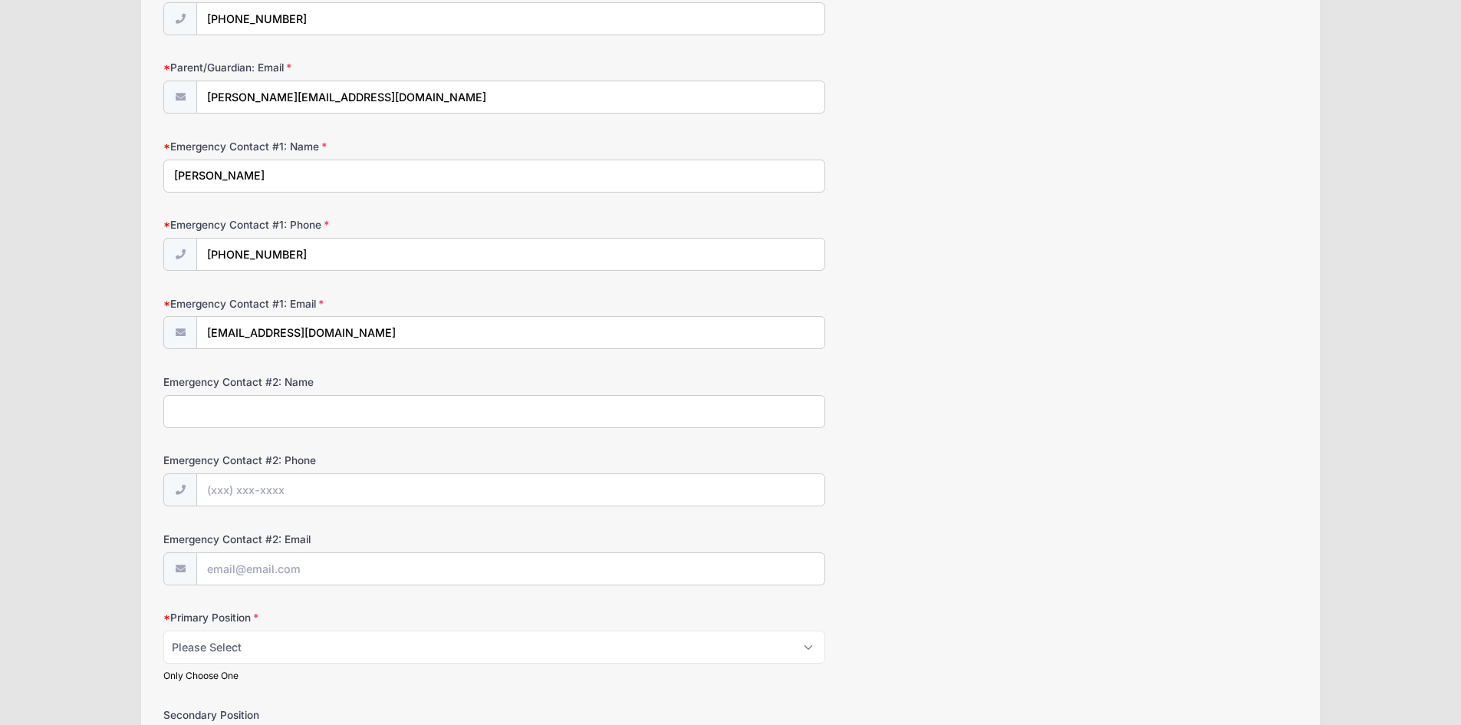
click at [295, 412] on input "Emergency Contact #2: Name" at bounding box center [494, 411] width 662 height 33
click at [673, 441] on form "Parent/Guardian: Name [PERSON_NAME] Parent/Guardian: Phone [PHONE_NUMBER] Paren…" at bounding box center [730, 521] width 1134 height 1237
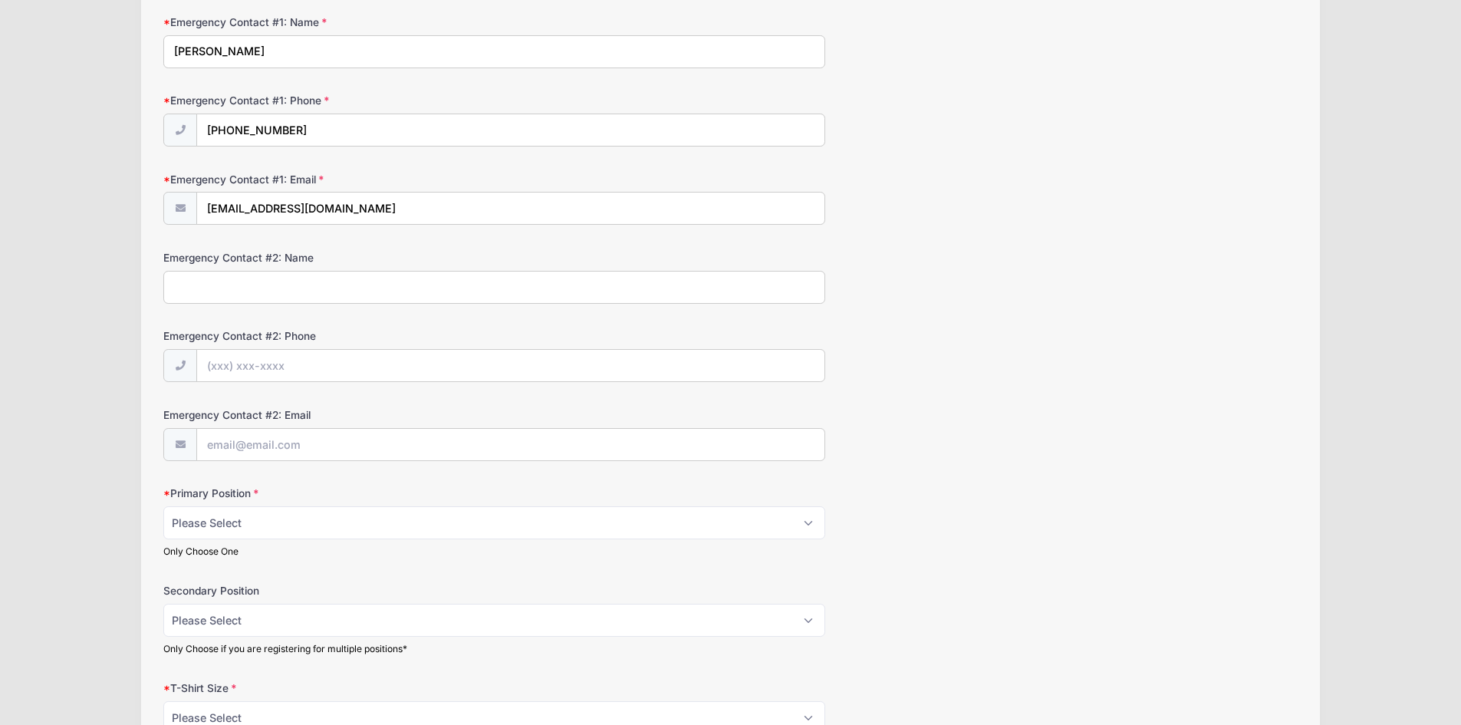
scroll to position [460, 0]
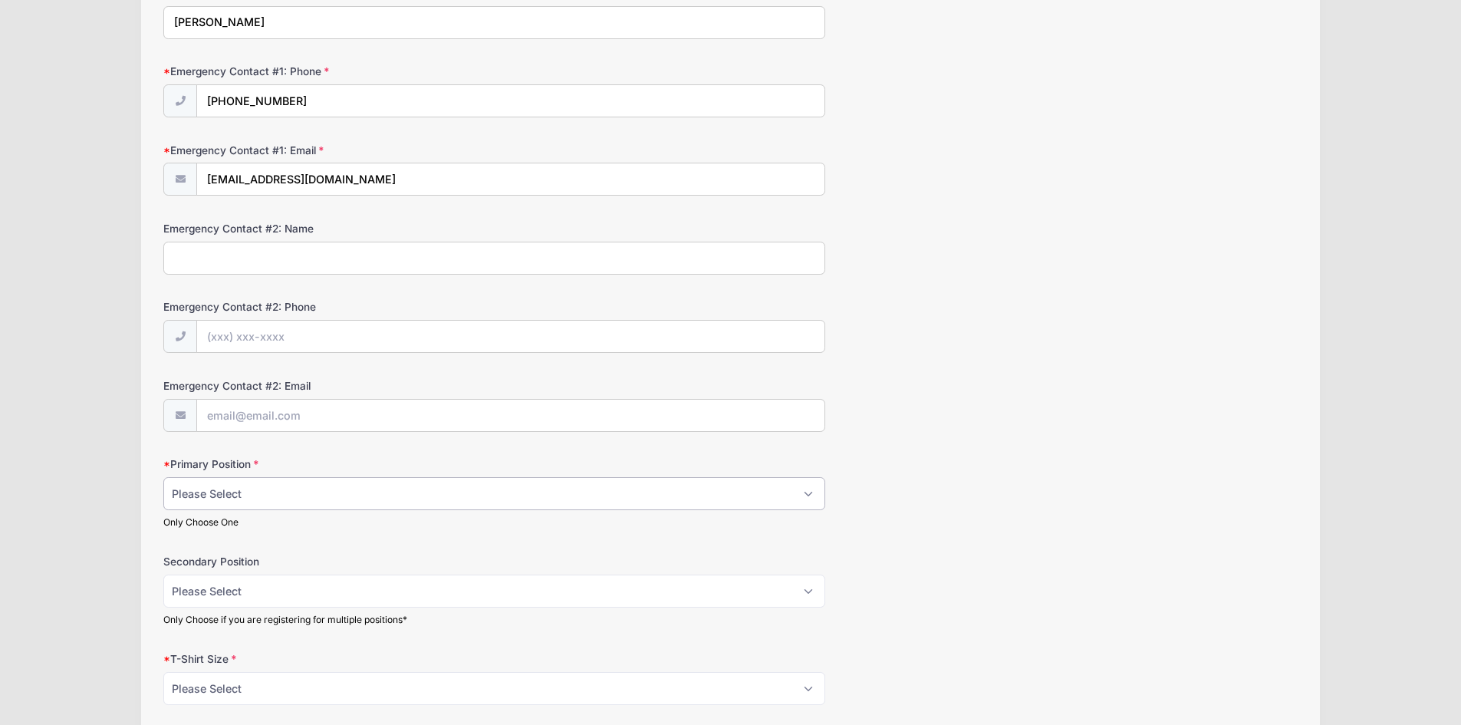
click at [269, 494] on select "Please Select RHP LHP C 1B 2B 3B SS OF" at bounding box center [494, 493] width 662 height 33
select select "RHP"
click at [163, 477] on select "Please Select RHP LHP C 1B 2B 3B SS OF" at bounding box center [494, 493] width 662 height 33
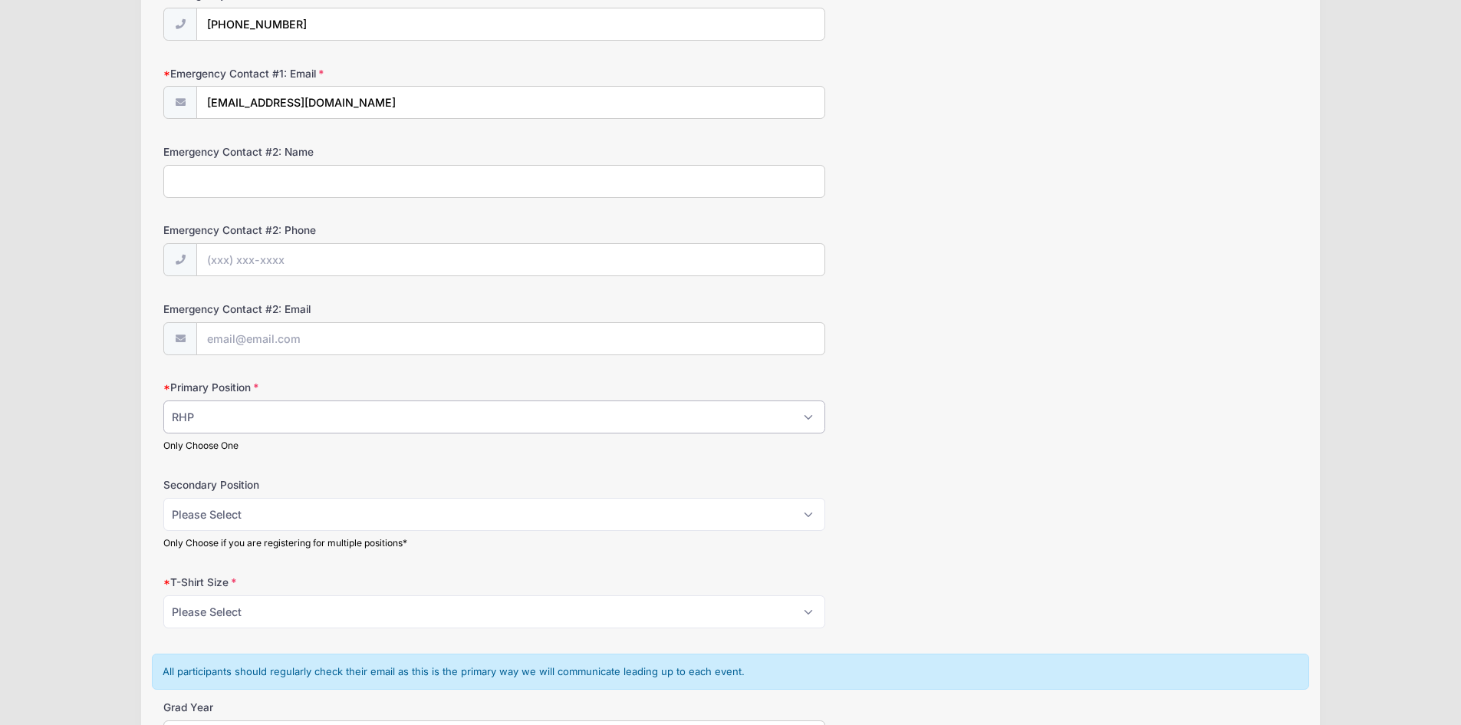
scroll to position [613, 0]
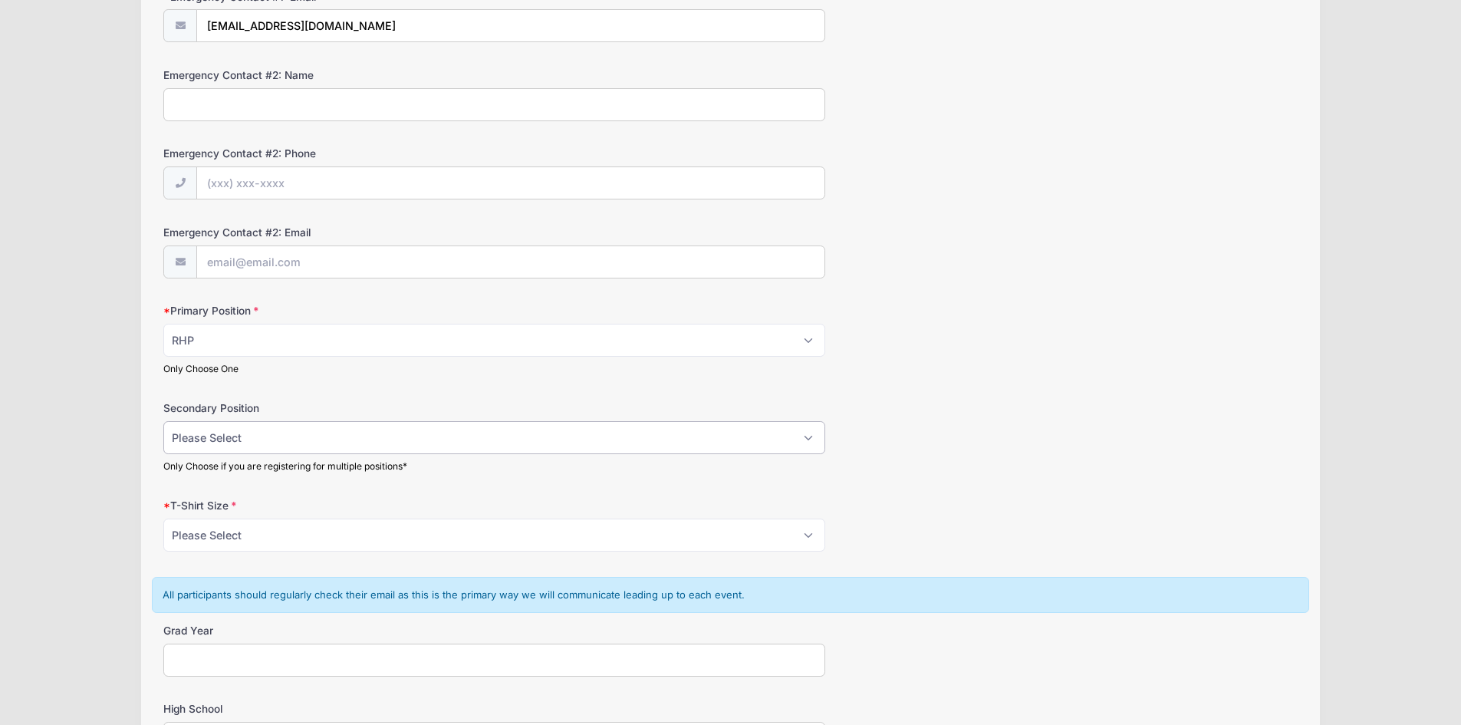
click at [223, 440] on select "Please Select RHP LHP C 1B 2B 3B SS OF" at bounding box center [494, 437] width 662 height 33
select select "3B"
click at [163, 421] on select "Please Select RHP LHP C 1B 2B 3B SS OF" at bounding box center [494, 437] width 662 height 33
click at [283, 532] on select "Please Select YS YM YL YXL S M L XL XXL" at bounding box center [494, 534] width 662 height 33
select select "L"
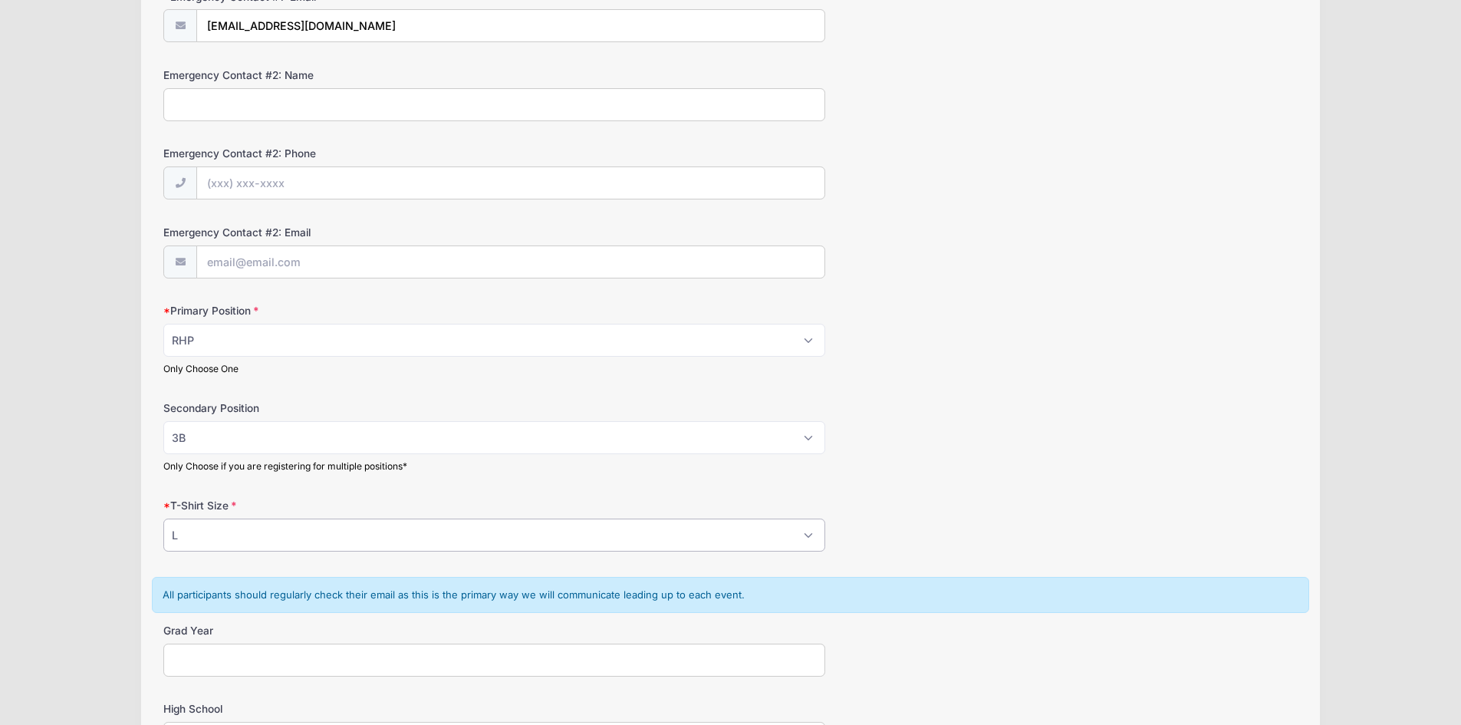
click at [163, 518] on select "Please Select YS YM YL YXL S M L XL XXL" at bounding box center [494, 534] width 662 height 33
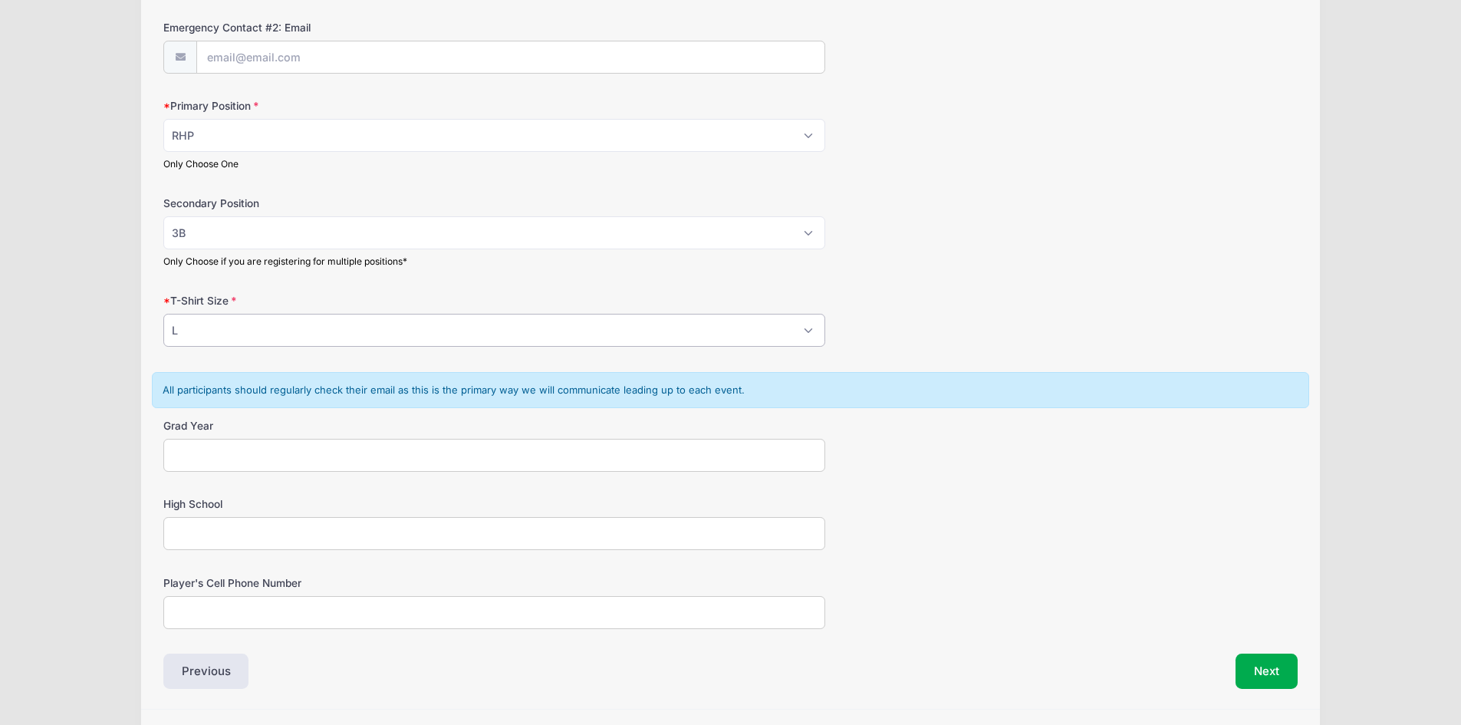
scroll to position [843, 0]
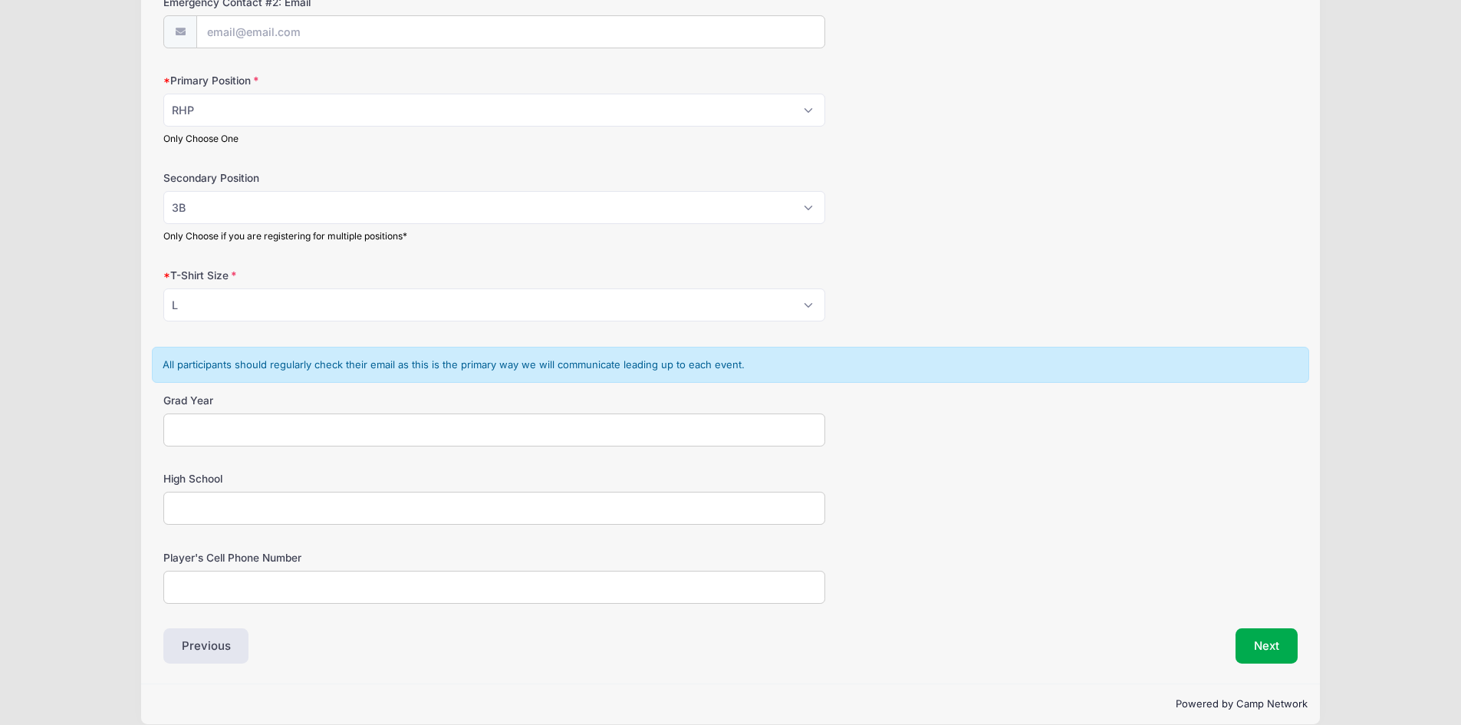
click at [277, 419] on input "Grad Year" at bounding box center [494, 429] width 662 height 33
type input "2027"
click at [223, 504] on input "High School" at bounding box center [494, 507] width 662 height 33
click at [216, 570] on div "Player's Cell Phone Number" at bounding box center [730, 577] width 1134 height 54
click at [217, 584] on input "Player's Cell Phone Number" at bounding box center [494, 586] width 662 height 33
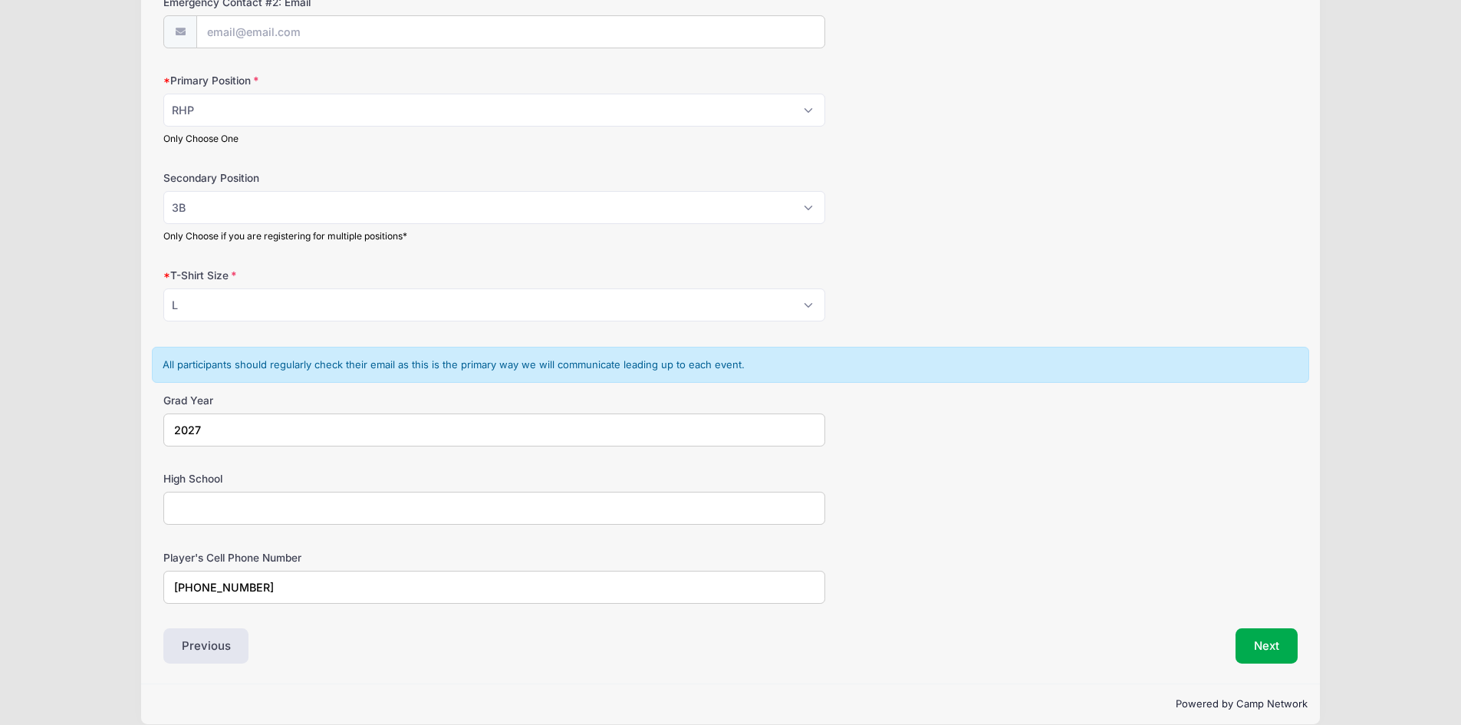
type input "[PHONE_NUMBER]"
drag, startPoint x: 258, startPoint y: 489, endPoint x: 258, endPoint y: 510, distance: 20.7
click at [258, 505] on div "High School" at bounding box center [730, 498] width 1134 height 54
click at [256, 520] on input "High School" at bounding box center [494, 507] width 662 height 33
type input "[GEOGRAPHIC_DATA]"
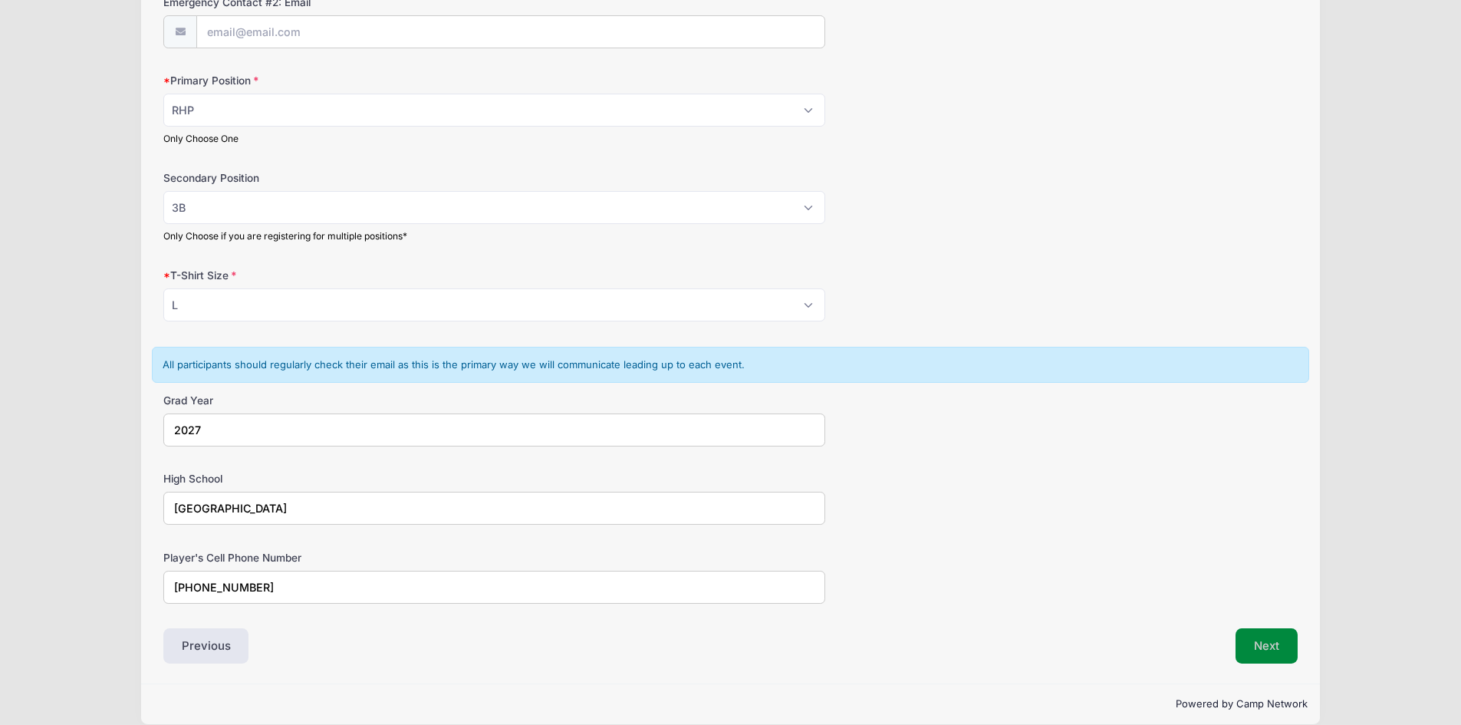
click at [1273, 644] on button "Next" at bounding box center [1266, 645] width 62 height 35
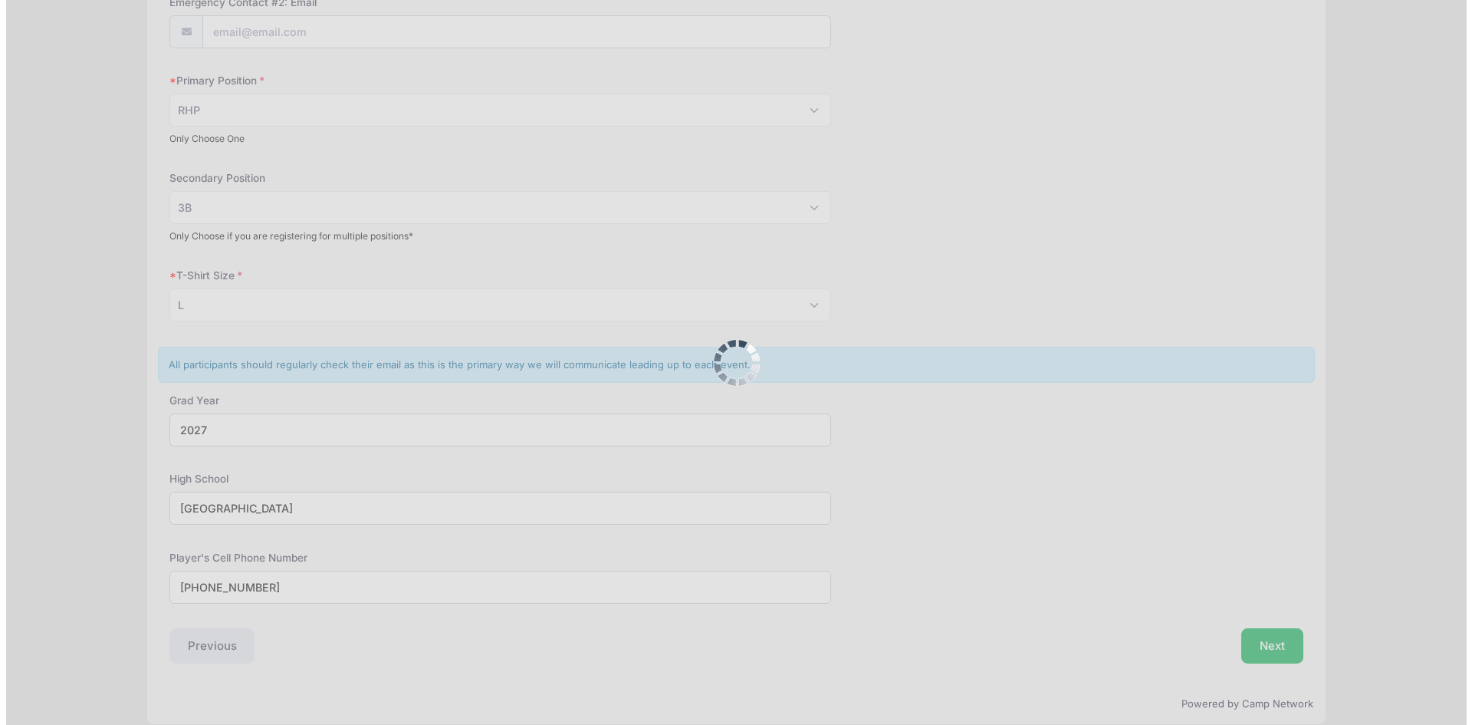
scroll to position [0, 0]
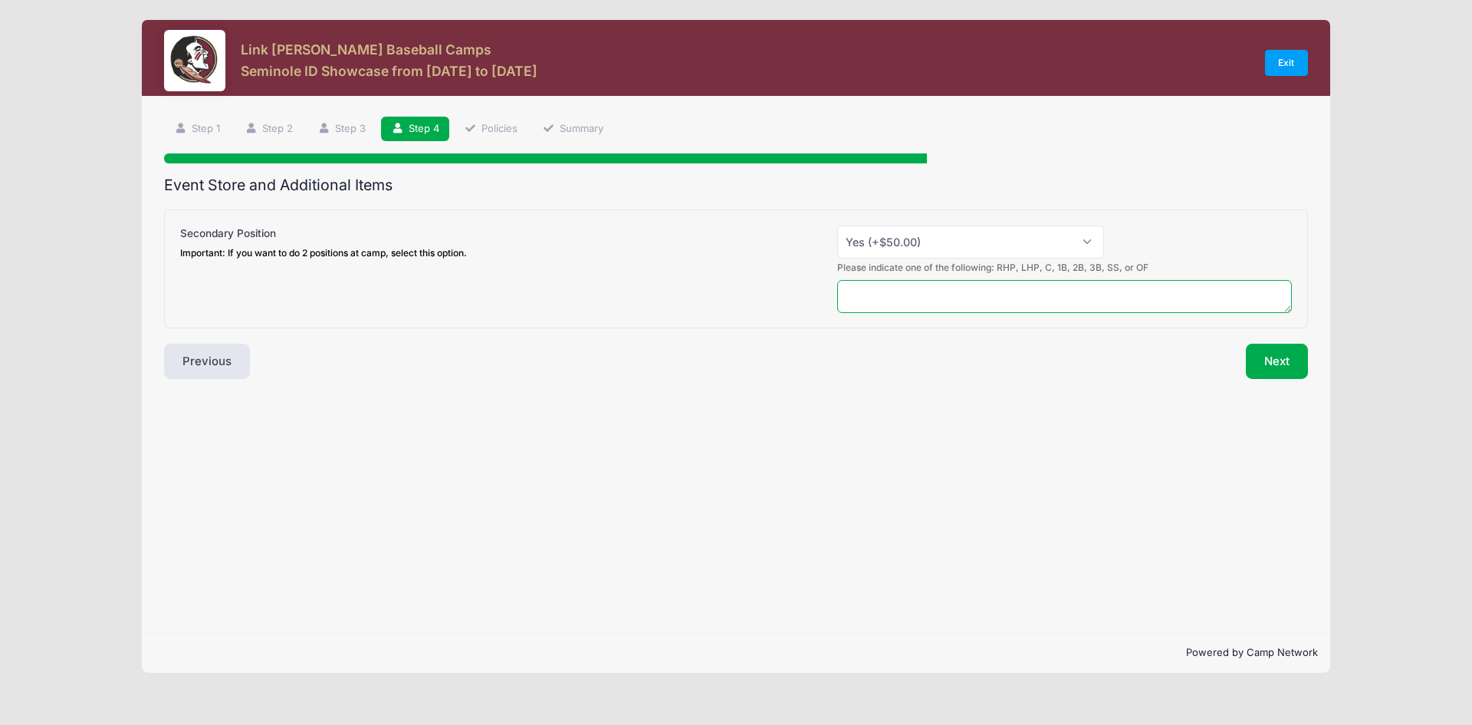
click at [942, 309] on textarea at bounding box center [1064, 296] width 455 height 33
click at [655, 286] on div "Please indicate one of the following: RHP, LHP, C, 1B, 2B, 3B, SS, or OF" at bounding box center [736, 286] width 1127 height 52
click at [1081, 236] on select "Please Select Yes (+$50.00) No" at bounding box center [970, 241] width 267 height 33
click at [837, 225] on select "Please Select Yes (+$50.00) No" at bounding box center [970, 241] width 267 height 33
click at [903, 296] on textarea at bounding box center [1064, 296] width 455 height 33
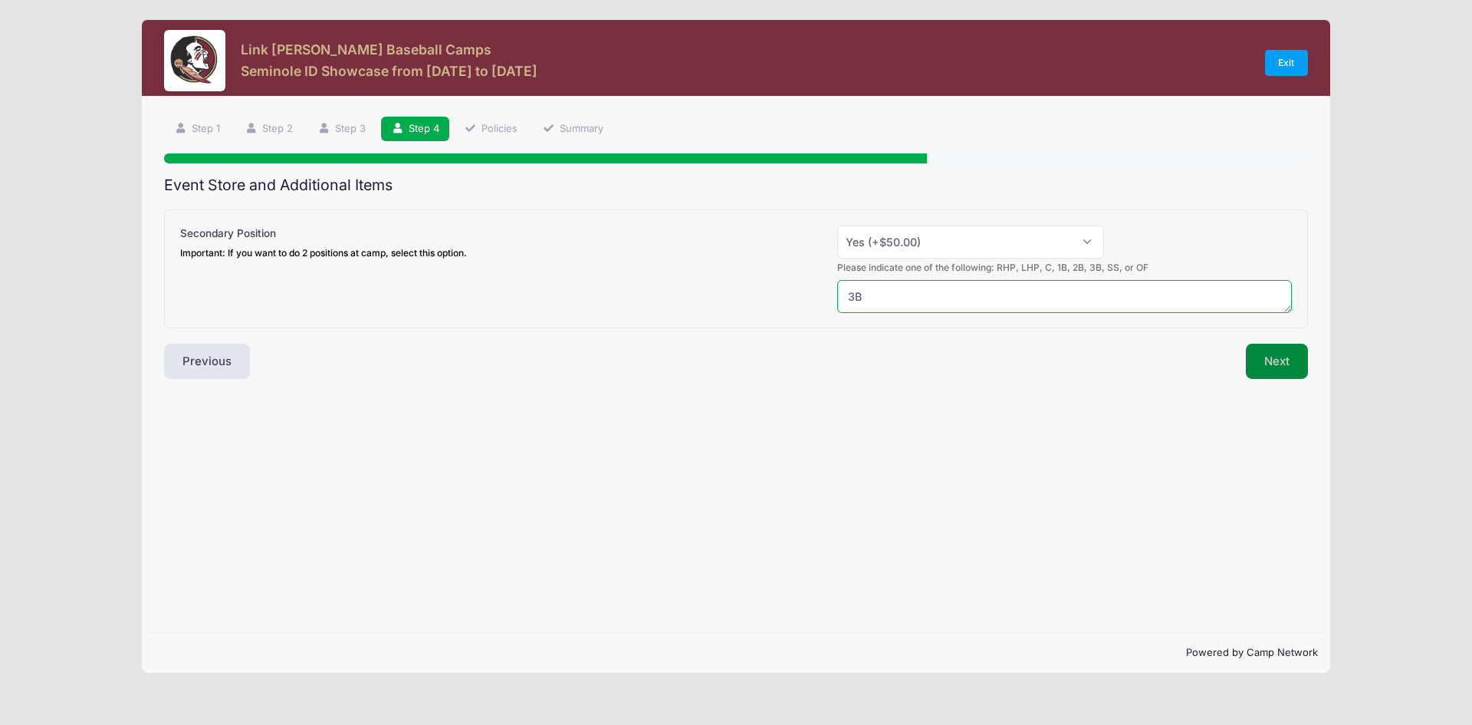
type textarea "3B"
click at [1270, 356] on button "Next" at bounding box center [1277, 361] width 62 height 35
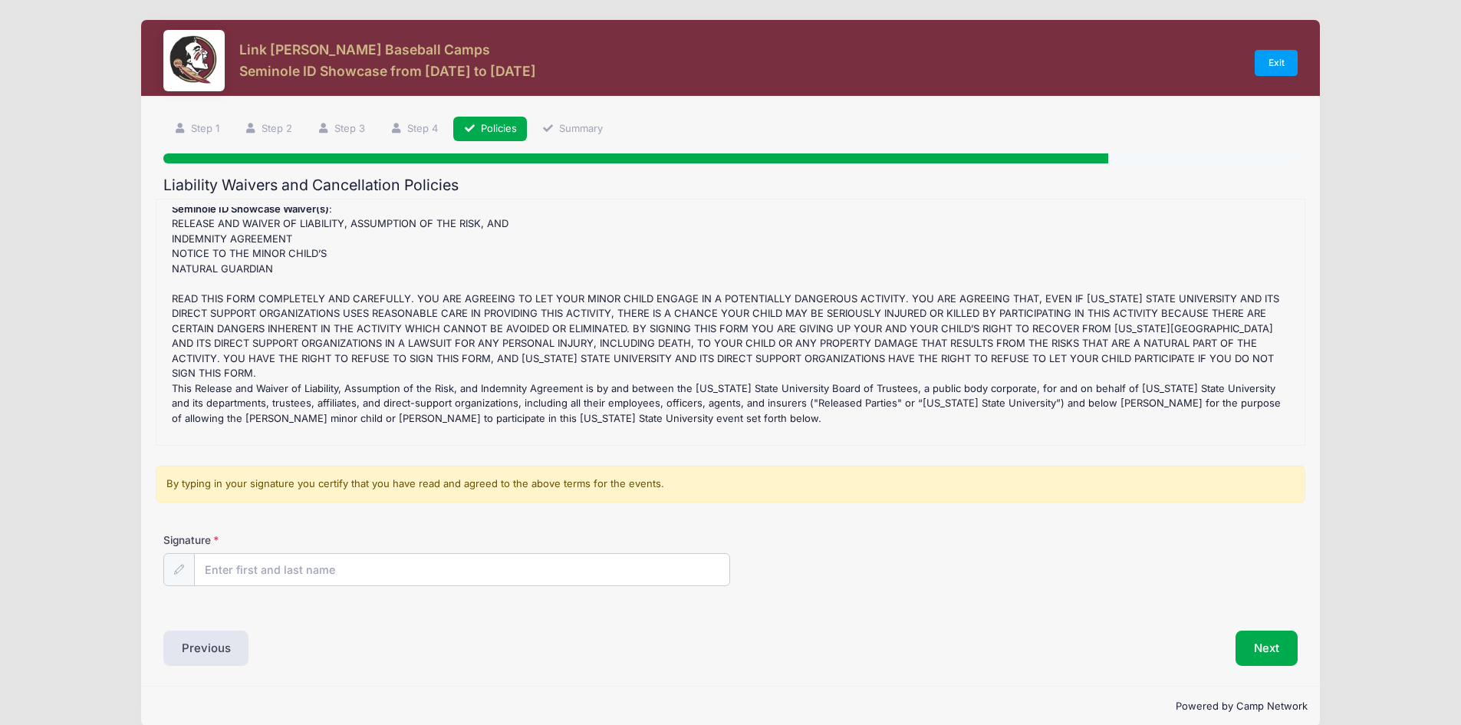
scroll to position [153, 0]
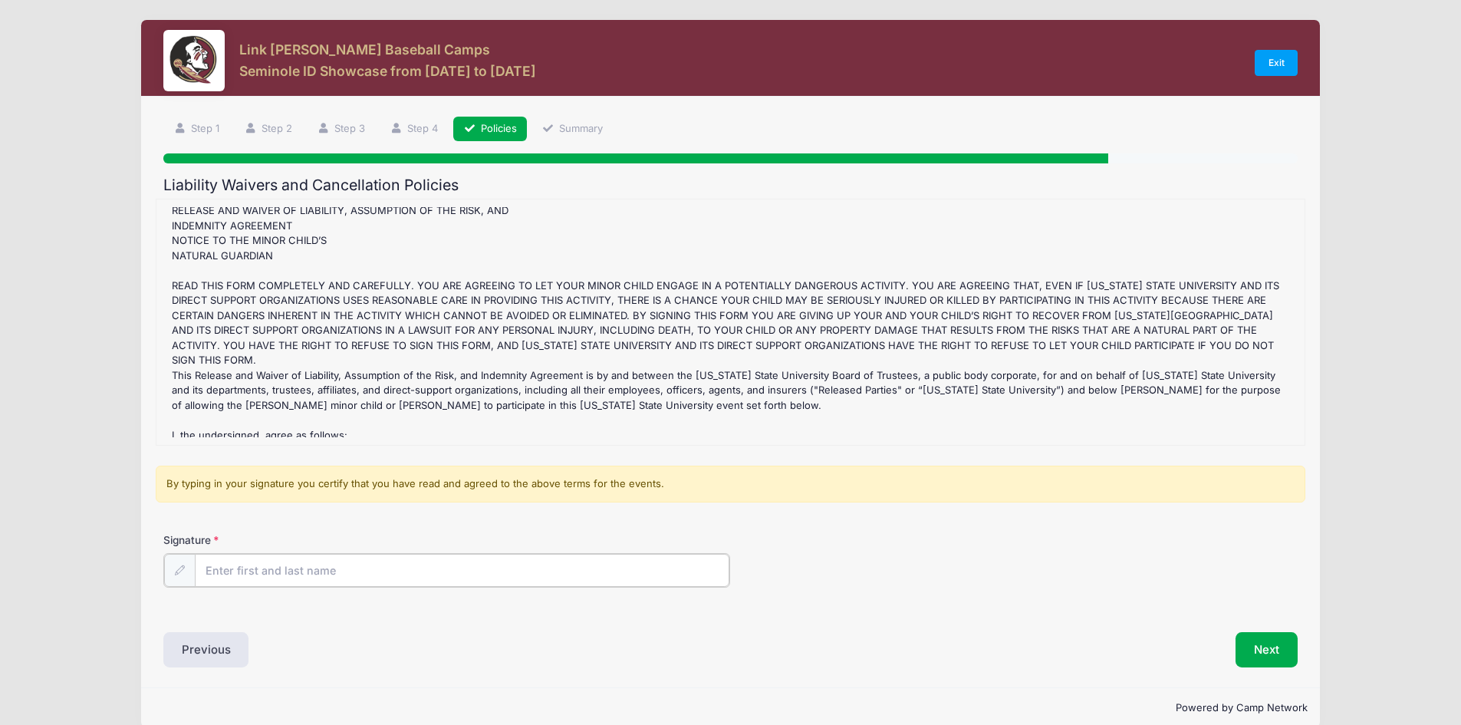
click at [271, 567] on input "Signature" at bounding box center [462, 570] width 535 height 33
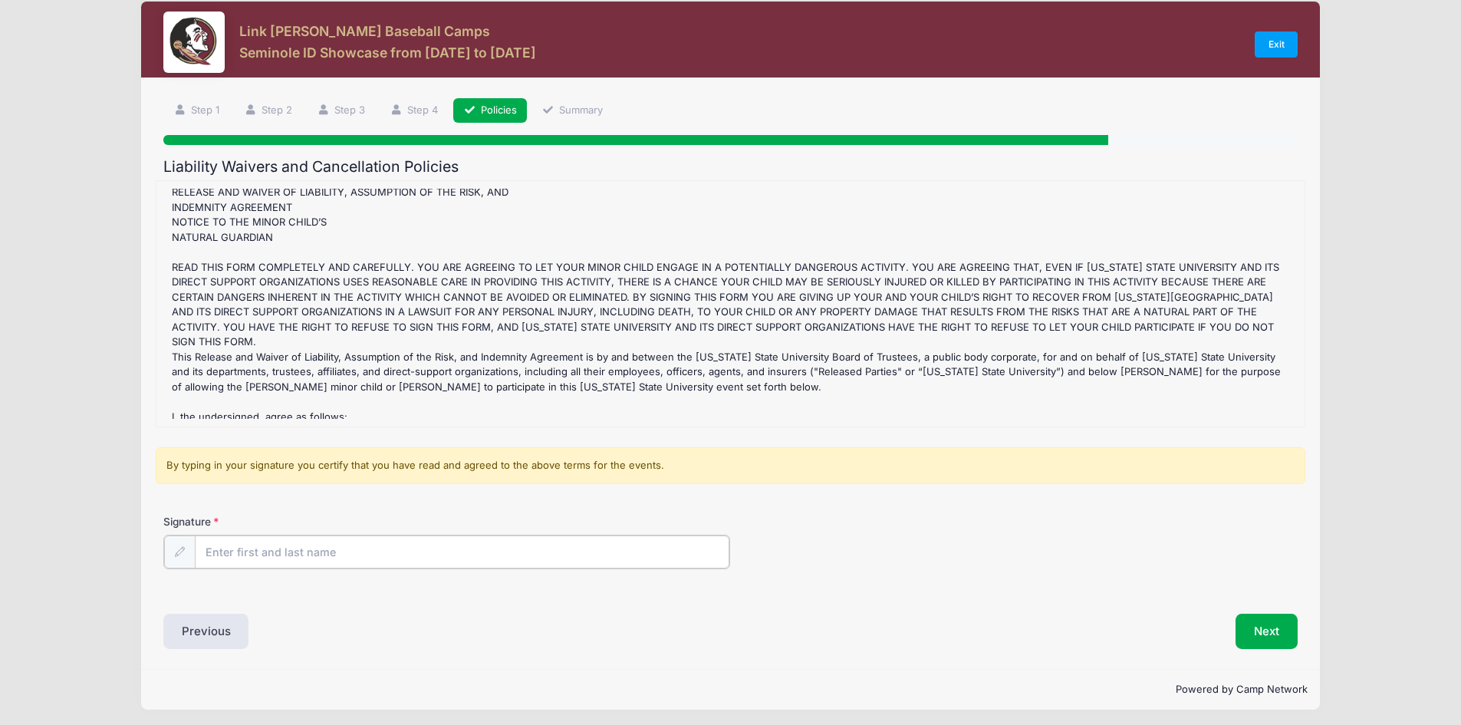
scroll to position [23, 0]
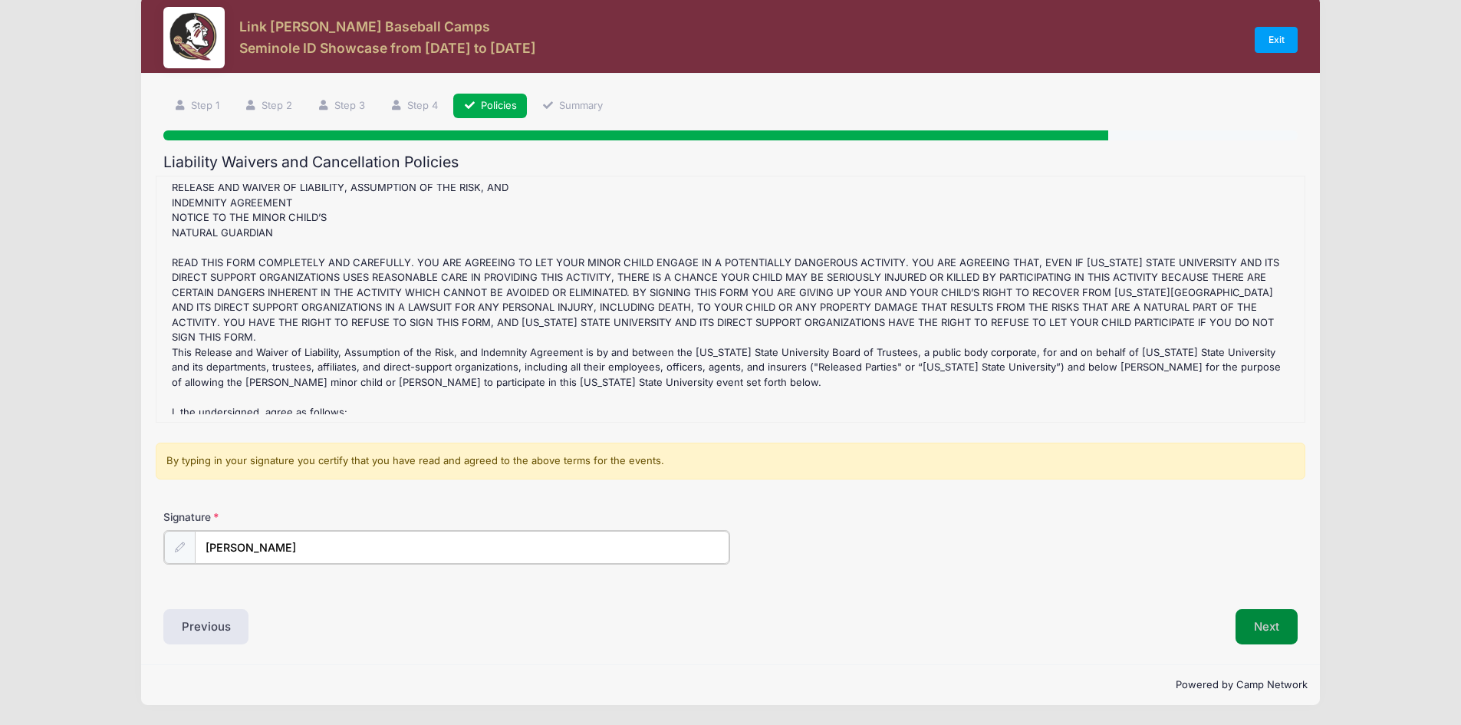
type input "[PERSON_NAME]"
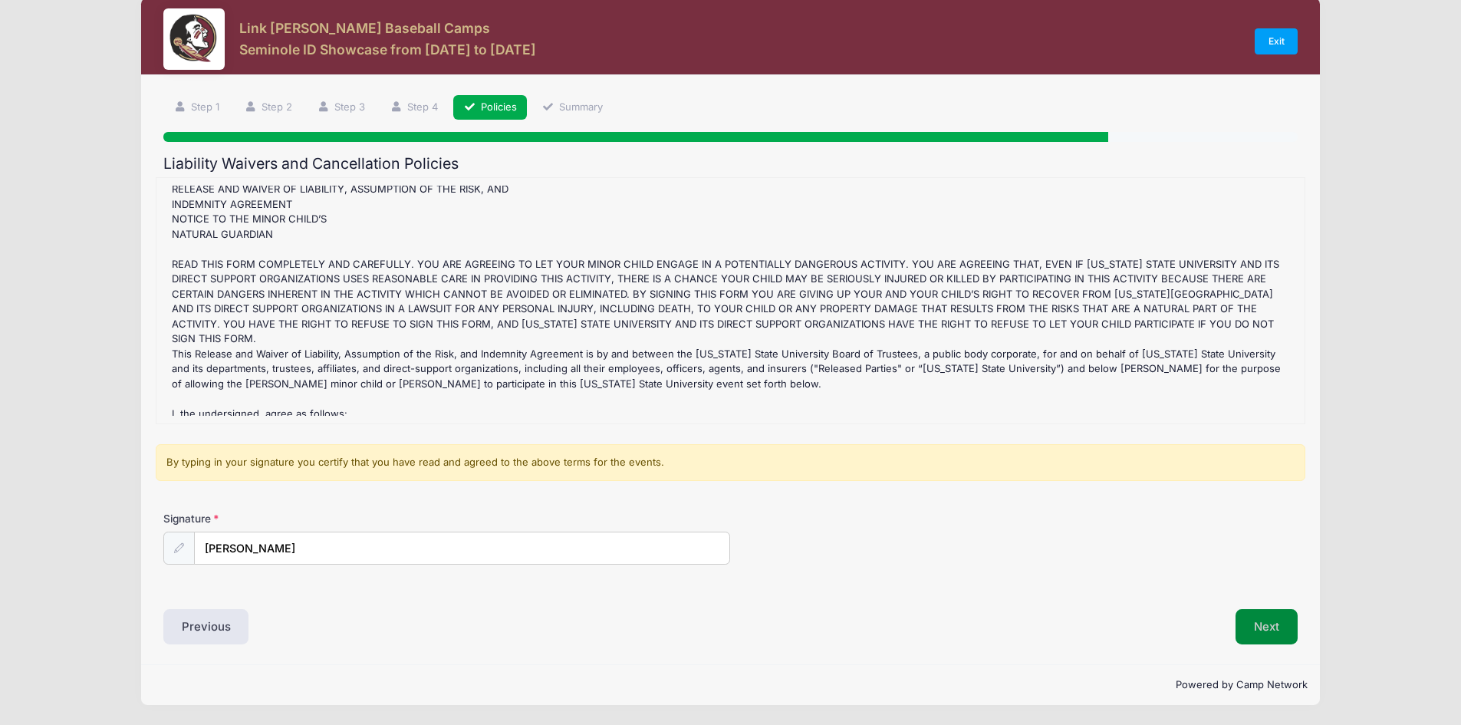
click at [1263, 628] on button "Next" at bounding box center [1266, 626] width 62 height 35
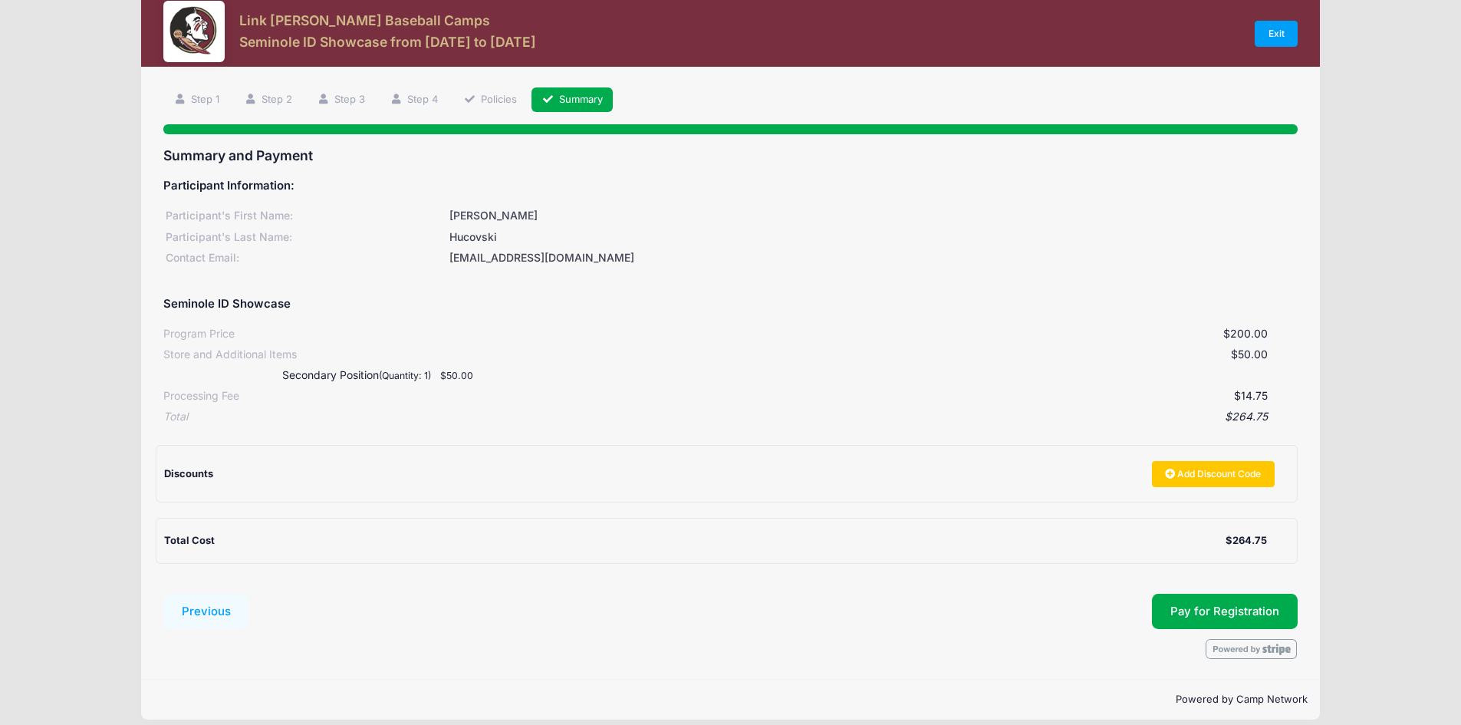
scroll to position [44, 0]
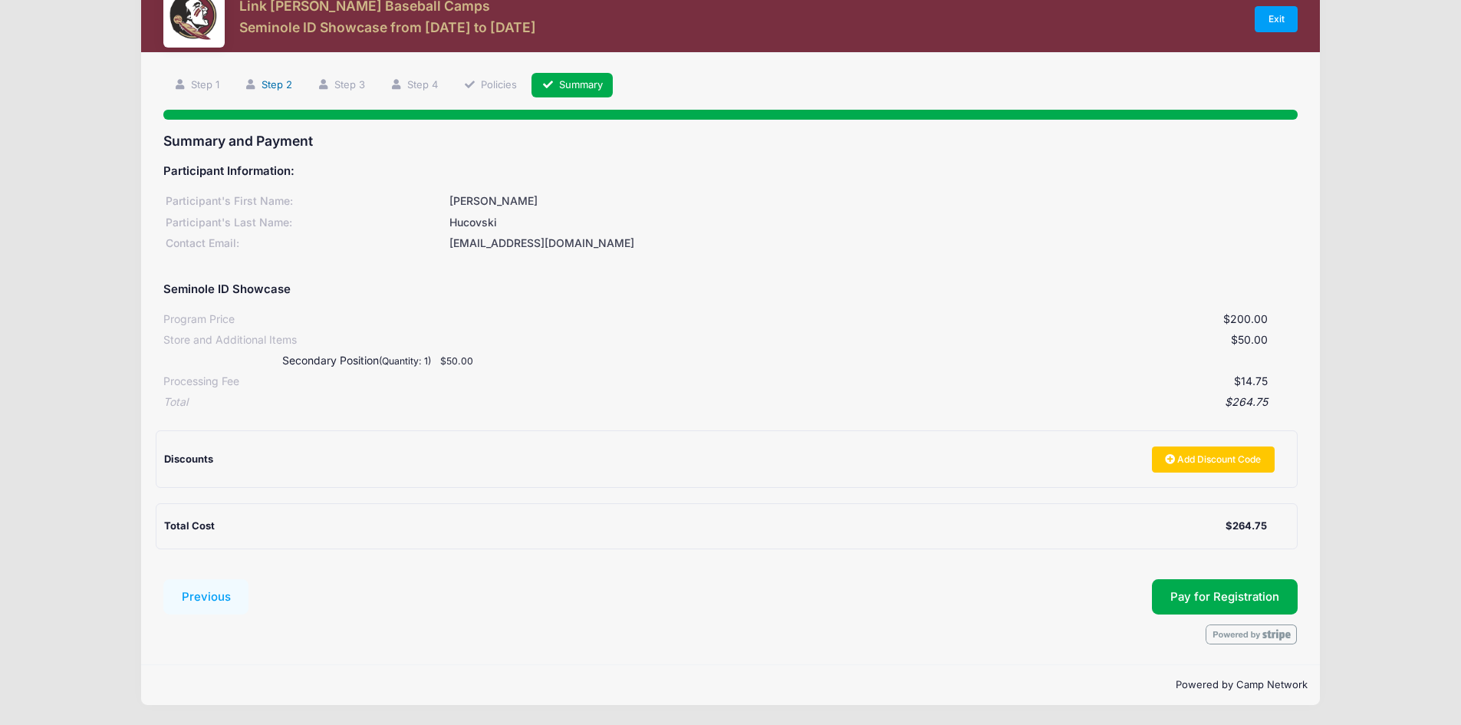
click at [273, 81] on link "Step 2" at bounding box center [268, 85] width 68 height 25
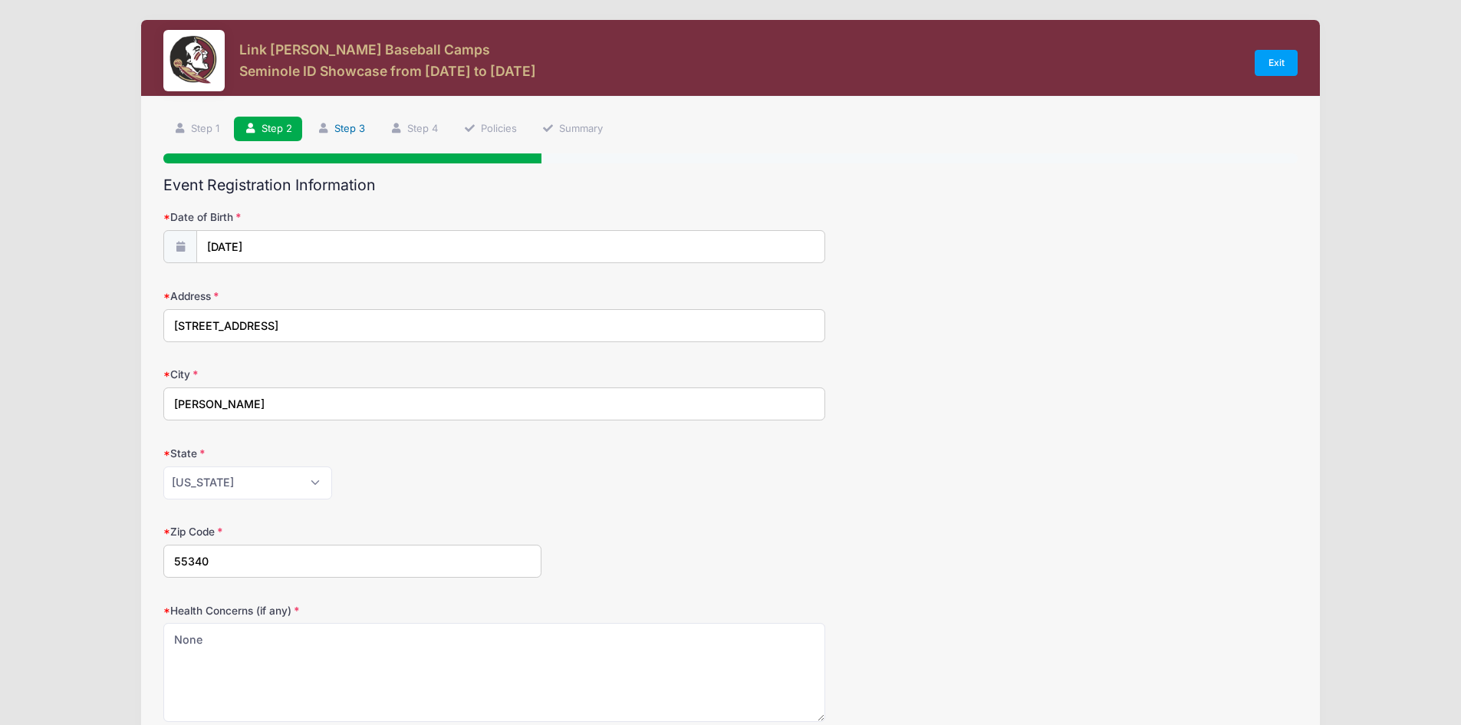
click at [343, 135] on link "Step 3" at bounding box center [341, 129] width 68 height 25
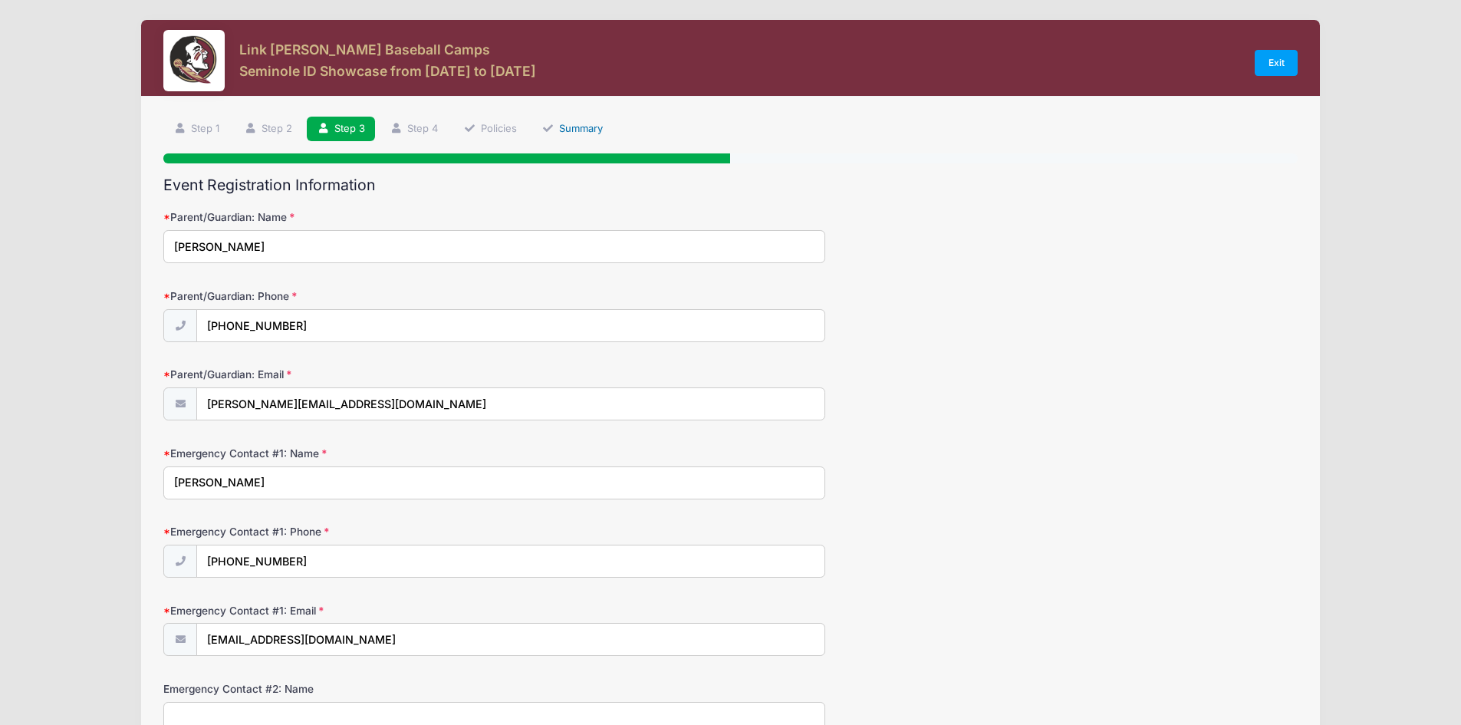
click at [595, 129] on link "Summary" at bounding box center [571, 129] width 81 height 25
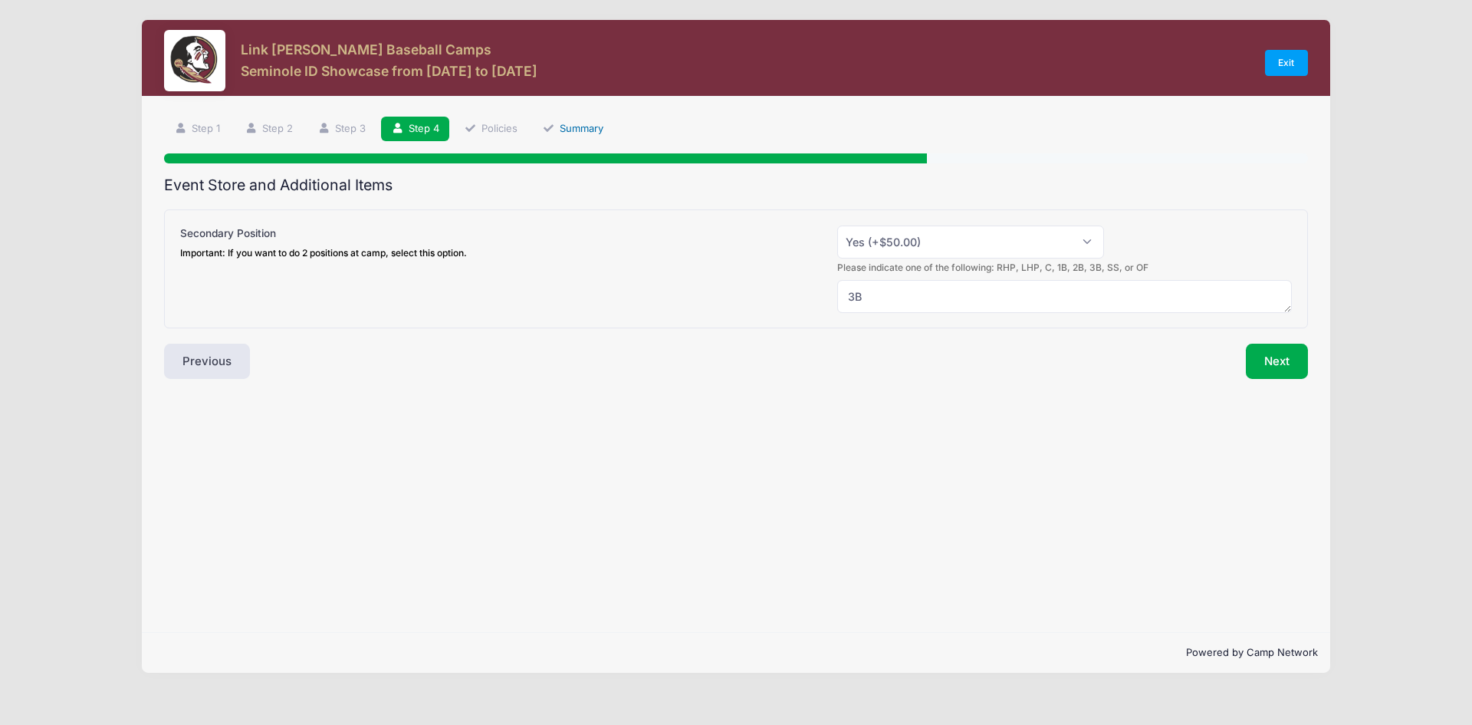
click at [612, 133] on link "Summary" at bounding box center [572, 129] width 81 height 25
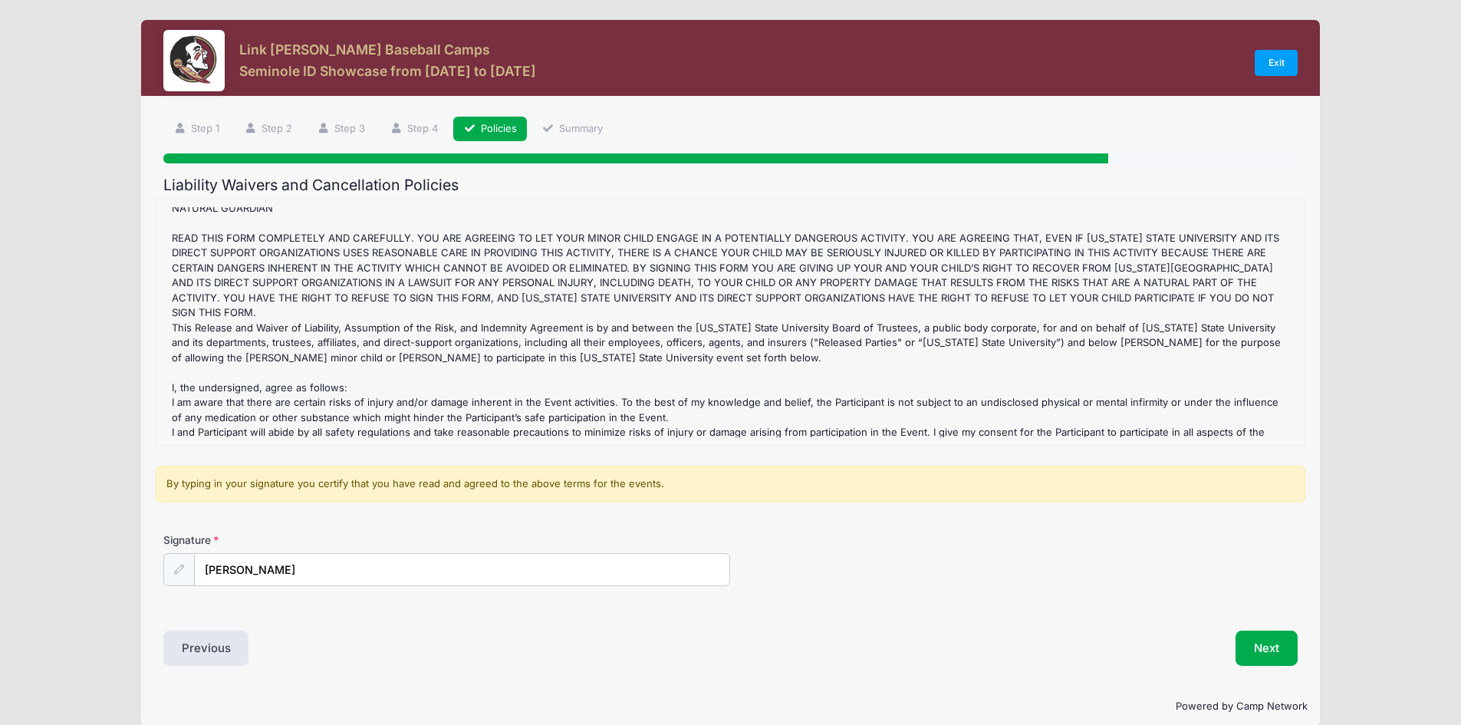
scroll to position [458, 0]
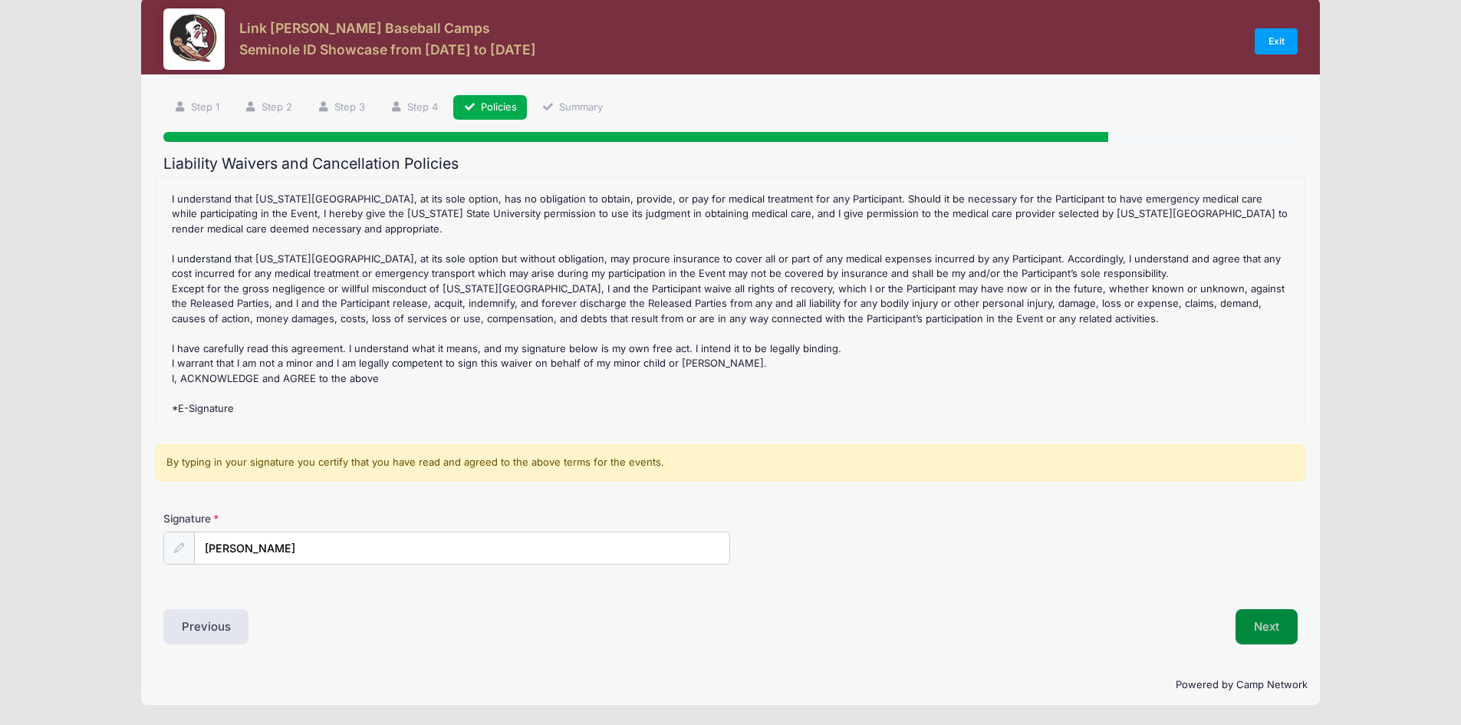
click at [1256, 619] on button "Next" at bounding box center [1266, 626] width 62 height 35
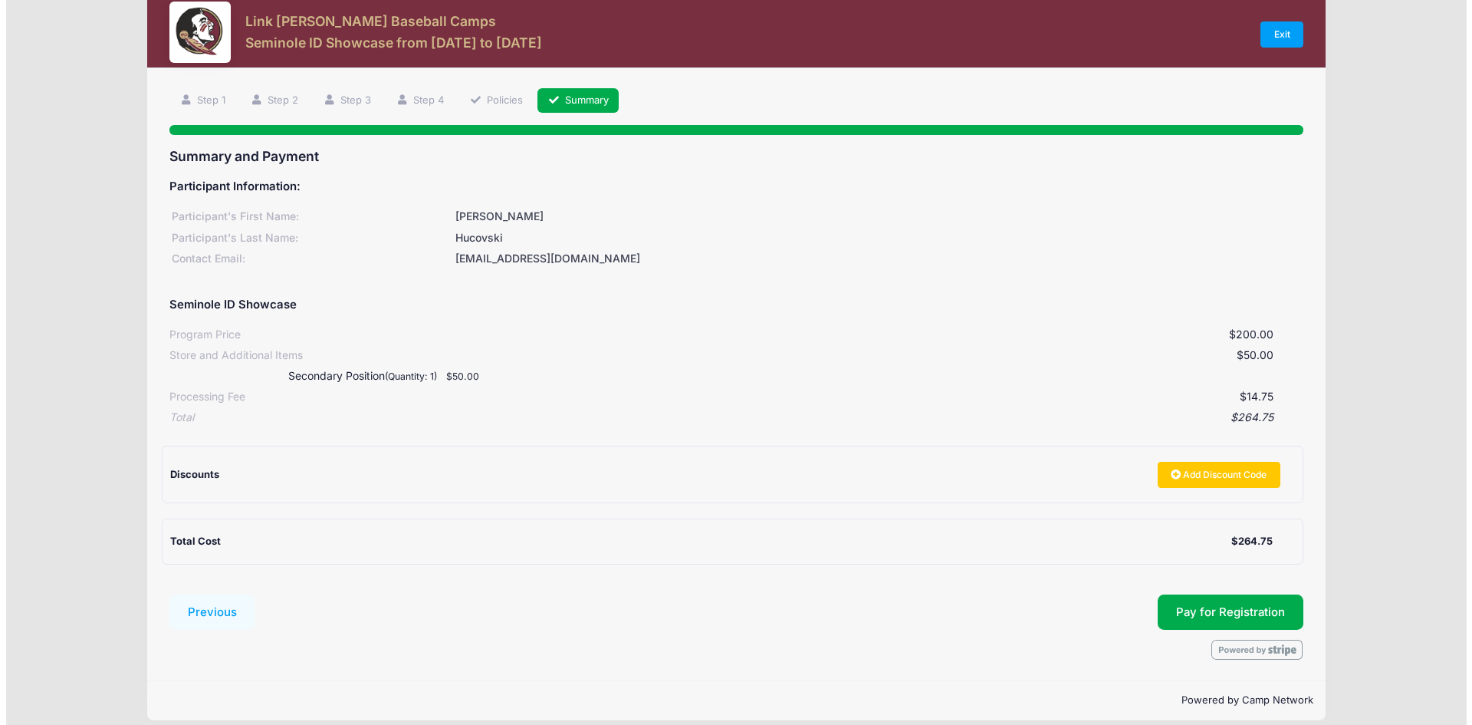
scroll to position [44, 0]
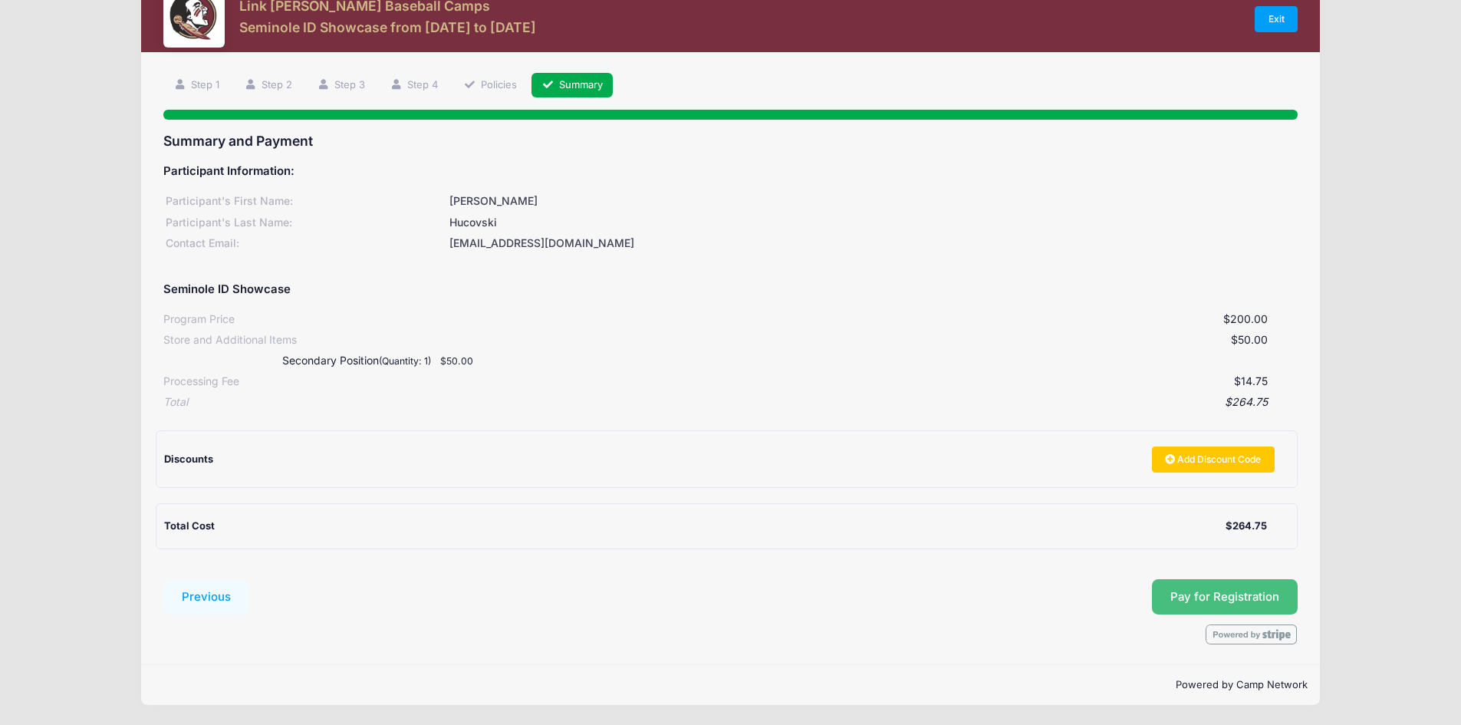
click at [1208, 593] on span "Pay for Registration" at bounding box center [1224, 597] width 109 height 14
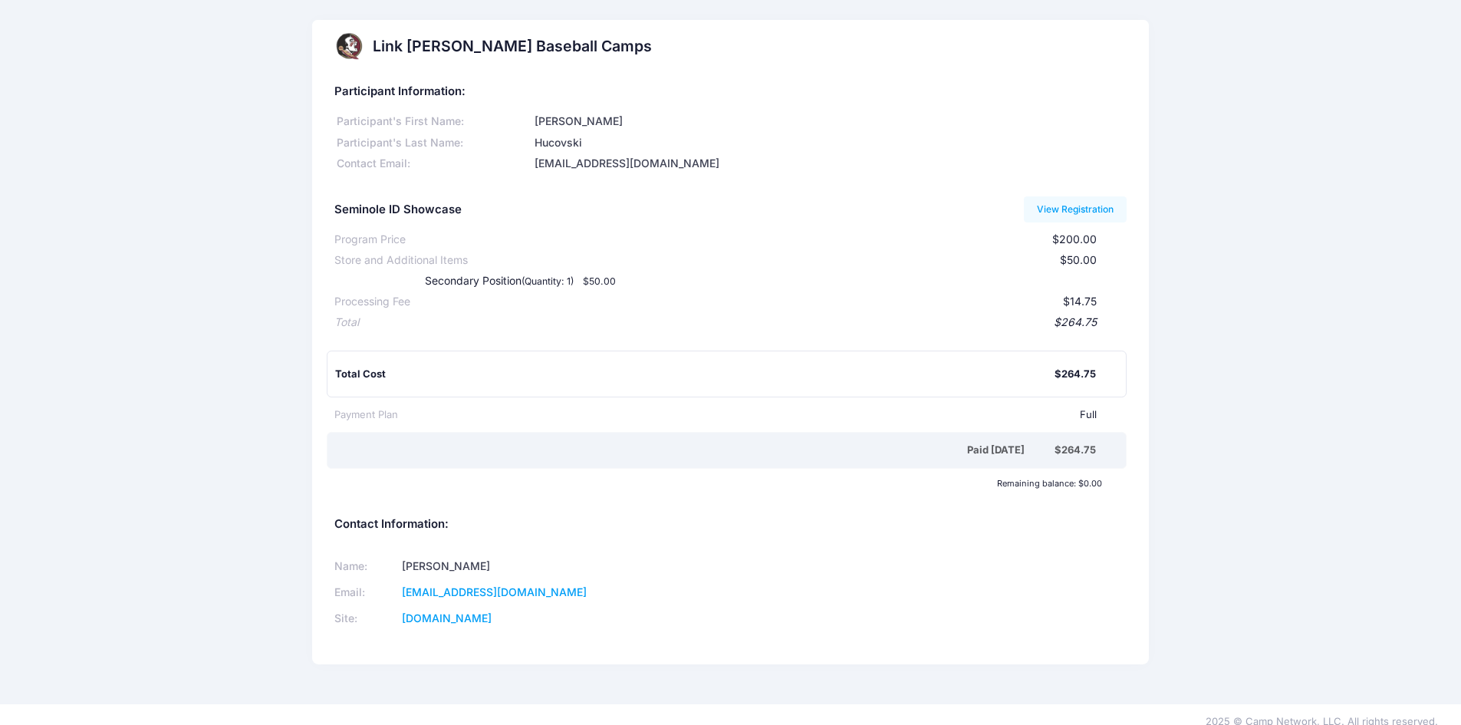
click at [1291, 308] on div "Link [PERSON_NAME] Baseball Camps Participant Information: Participant's First …" at bounding box center [730, 352] width 1461 height 664
click at [1271, 166] on div "Link Jarrett Baseball Camps Participant Information: Participant's First Name: …" at bounding box center [730, 352] width 1461 height 664
click at [186, 344] on div "Link Jarrett Baseball Camps Participant Information: Participant's First Name: …" at bounding box center [730, 352] width 1461 height 664
click at [1229, 196] on div "Link Jarrett Baseball Camps Participant Information: Participant's First Name: …" at bounding box center [730, 352] width 1461 height 664
click at [202, 88] on div "Link Jarrett Baseball Camps Participant Information: Participant's First Name: …" at bounding box center [730, 352] width 1461 height 664
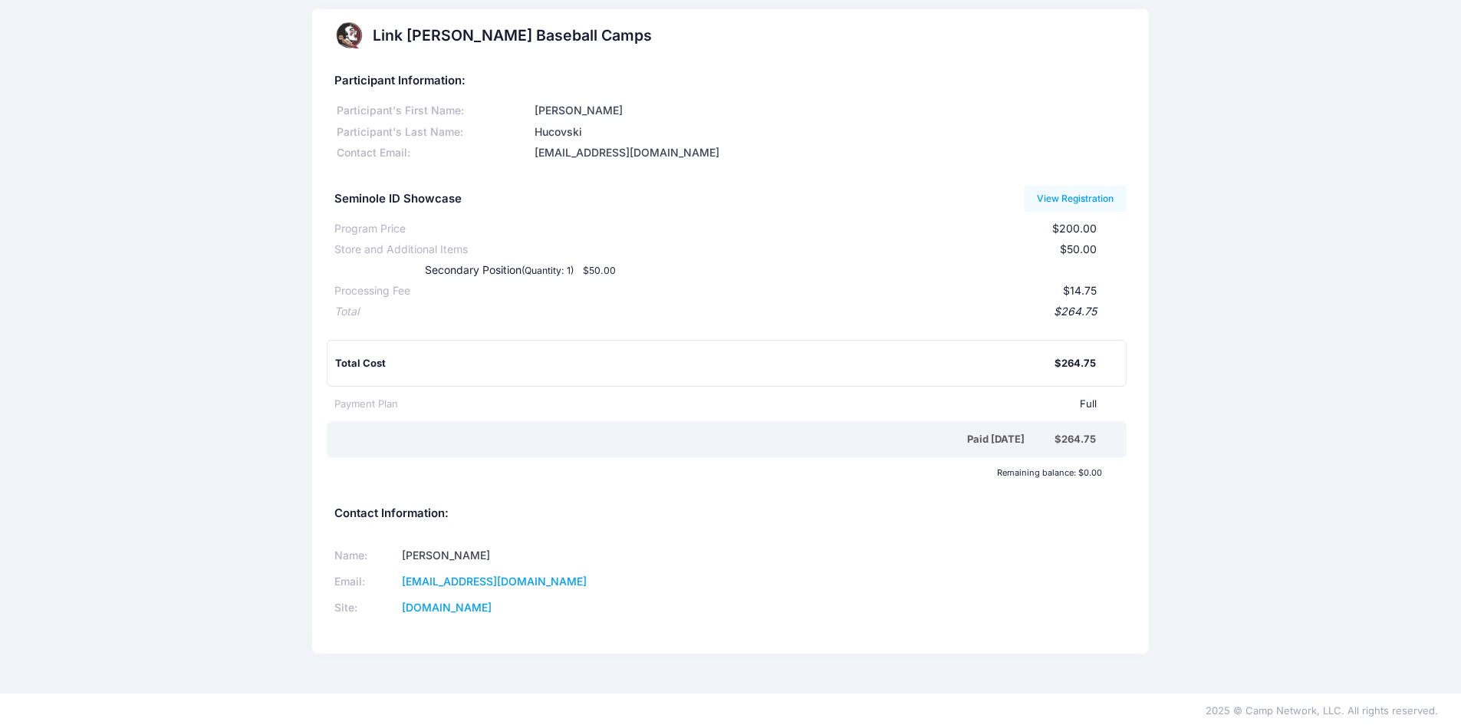
scroll to position [14, 0]
